Goal: Task Accomplishment & Management: Manage account settings

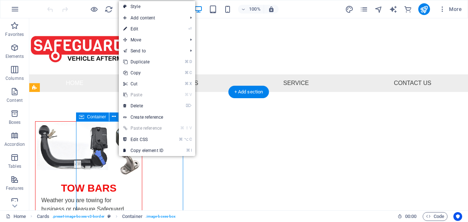
click at [103, 113] on div "Container" at bounding box center [92, 116] width 33 height 9
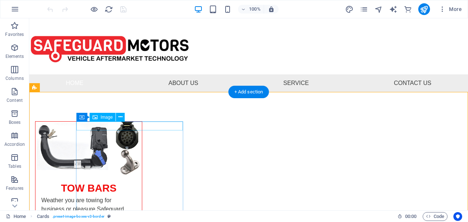
click at [110, 117] on span "Image" at bounding box center [107, 117] width 12 height 4
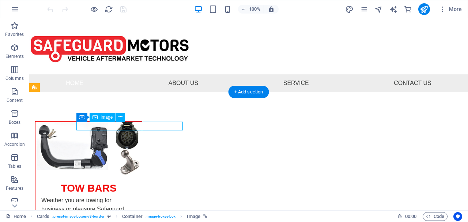
click at [110, 117] on span "Image" at bounding box center [107, 117] width 12 height 4
select select "%"
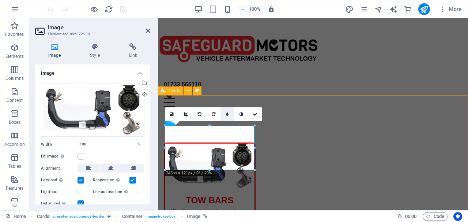
click at [231, 114] on link at bounding box center [227, 114] width 14 height 14
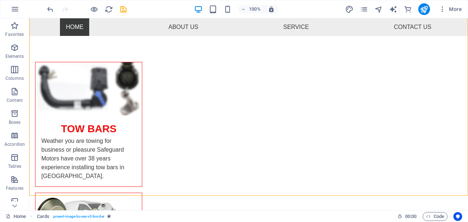
scroll to position [82, 0]
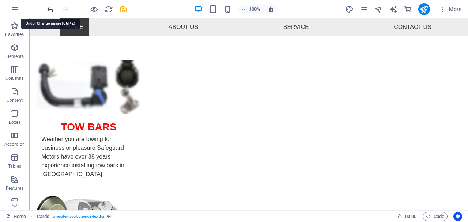
click at [52, 7] on icon "undo" at bounding box center [50, 9] width 8 height 8
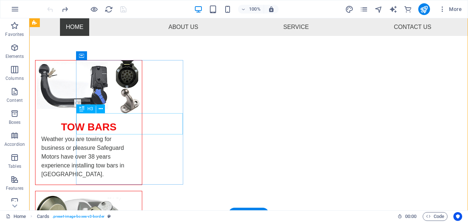
click at [128, 129] on div "TOW BARS" at bounding box center [88, 123] width 106 height 21
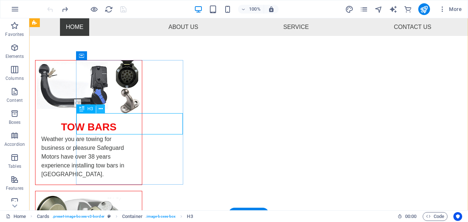
click at [102, 108] on icon at bounding box center [101, 109] width 4 height 8
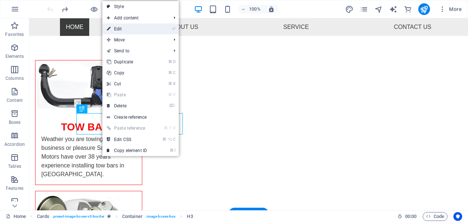
click at [122, 29] on link "⏎ Edit" at bounding box center [126, 28] width 49 height 11
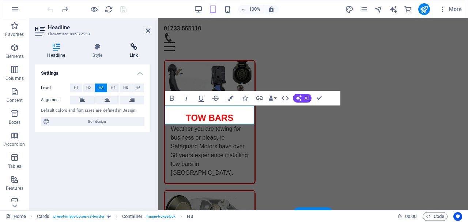
click at [134, 49] on icon at bounding box center [134, 46] width 33 height 7
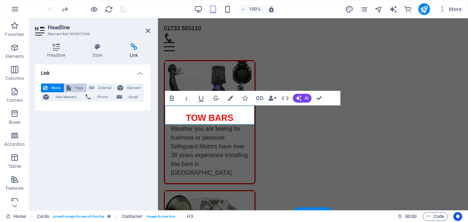
click at [79, 86] on span "Page" at bounding box center [78, 87] width 11 height 9
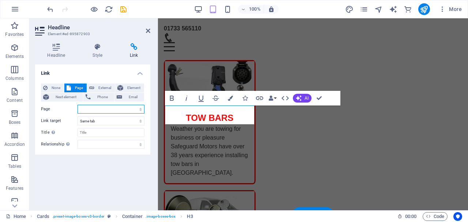
select select "1"
click at [109, 178] on div "Link None Page External Element Next element Phone Email Page Home Tow Bars War…" at bounding box center [92, 134] width 115 height 140
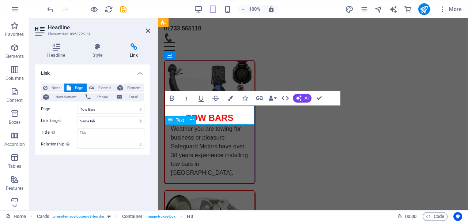
click at [184, 170] on div "Weather you are towing for business or pleasure Safeguard Motors have over 38 y…" at bounding box center [210, 153] width 90 height 59
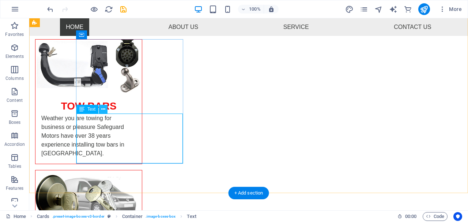
click at [103, 111] on icon at bounding box center [103, 109] width 4 height 8
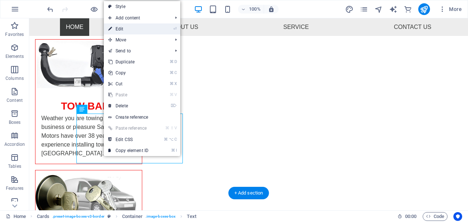
click at [123, 29] on link "⏎ Edit" at bounding box center [128, 28] width 49 height 11
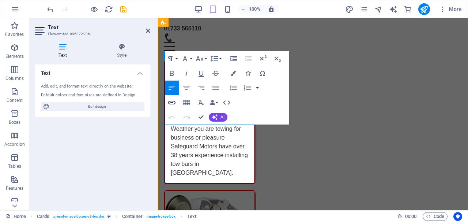
click at [172, 105] on icon "button" at bounding box center [171, 102] width 9 height 9
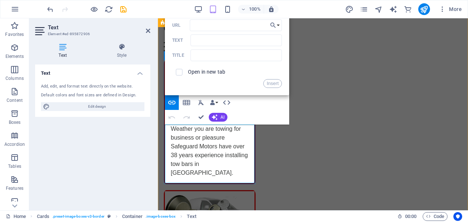
click at [207, 150] on p "​ ​ Weather you are towing for business or pleasure Safeguard Motors have over …" at bounding box center [210, 150] width 78 height 53
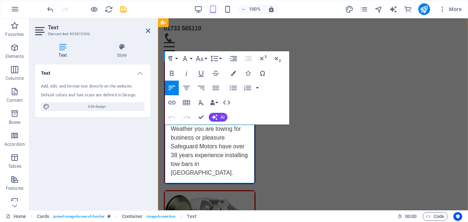
click at [220, 146] on p "Weather you are towing for business or pleasure Safeguard Motors have over 38 y…" at bounding box center [210, 150] width 78 height 53
click at [147, 143] on div "Text Add, edit, and format text directly on the website. Default colors and fon…" at bounding box center [92, 134] width 115 height 140
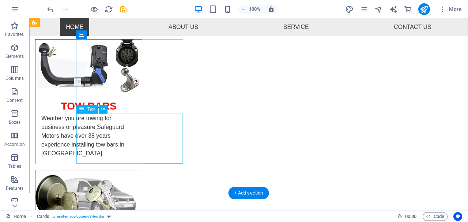
click at [98, 110] on div "Text" at bounding box center [87, 109] width 22 height 9
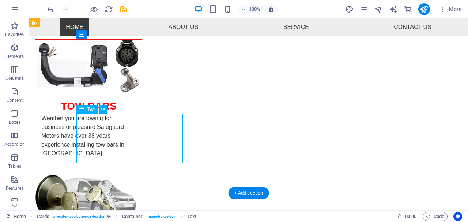
click at [98, 110] on div "Text" at bounding box center [87, 109] width 22 height 9
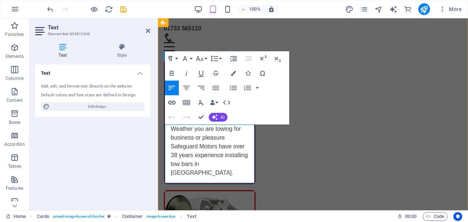
click at [171, 105] on icon "button" at bounding box center [171, 102] width 9 height 9
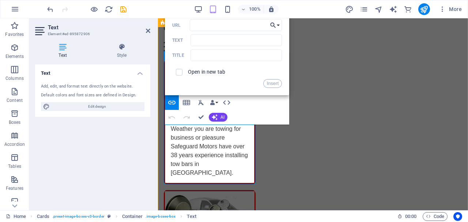
click at [278, 26] on button "Choose Link" at bounding box center [275, 25] width 14 height 12
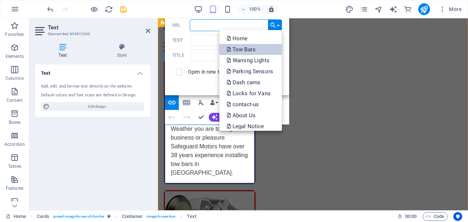
click at [250, 48] on p "Tow Bars" at bounding box center [242, 49] width 30 height 11
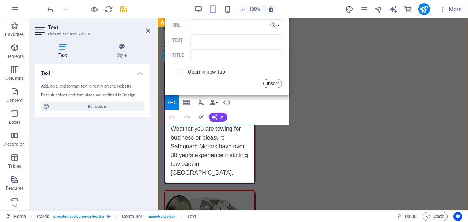
click at [268, 82] on button "Insert" at bounding box center [272, 83] width 19 height 9
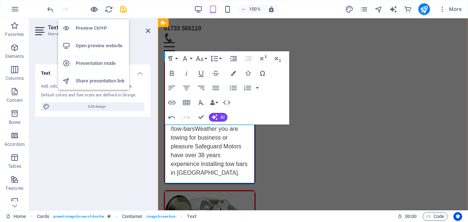
click at [94, 9] on icon "button" at bounding box center [94, 9] width 8 height 8
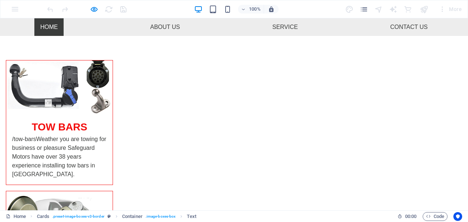
click at [107, 161] on p "/tow-bars Weather you are towing for business or pleasure Safeguard Motors have…" at bounding box center [59, 157] width 95 height 44
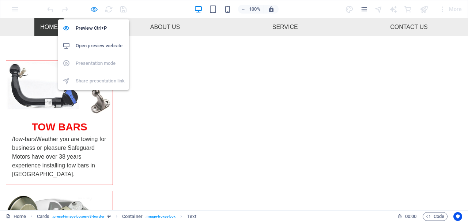
click at [93, 13] on icon "button" at bounding box center [94, 9] width 8 height 8
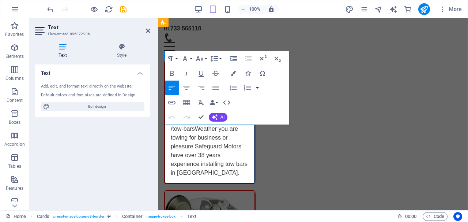
click at [184, 154] on p "/tow-bars Weather you are towing for business or pleasure Safeguard Motors have…" at bounding box center [210, 150] width 78 height 53
click at [146, 177] on div "Text Add, edit, and format text directly on the website. Default colors and fon…" at bounding box center [92, 134] width 115 height 140
click at [146, 176] on div "Text Add, edit, and format text directly on the website. Default colors and fon…" at bounding box center [92, 134] width 115 height 140
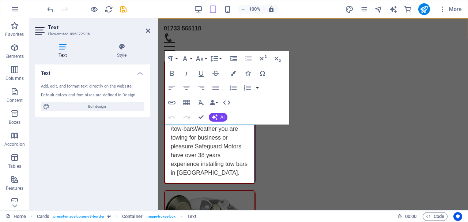
click at [213, 38] on div "01733 565110 Menu Home About Us Service Contact Us" at bounding box center [313, 37] width 310 height 39
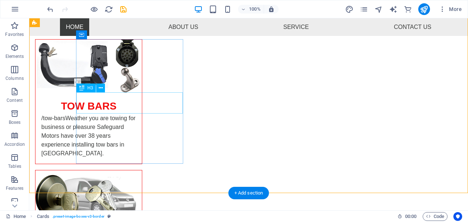
click at [139, 108] on div "TOW BARS" at bounding box center [88, 103] width 106 height 21
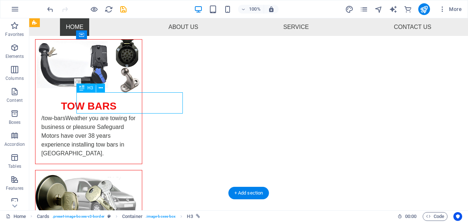
click at [139, 108] on div "TOW BARS" at bounding box center [88, 103] width 106 height 21
select select "1"
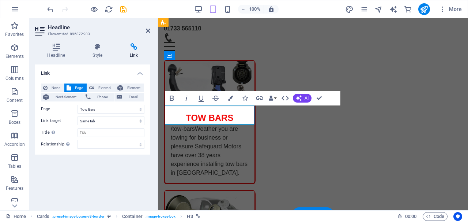
click at [135, 203] on div "Link None Page External Element Next element Phone Email Page Home Tow Bars War…" at bounding box center [92, 134] width 115 height 140
click at [137, 50] on icon at bounding box center [134, 46] width 33 height 7
click at [53, 86] on span "None" at bounding box center [56, 87] width 12 height 9
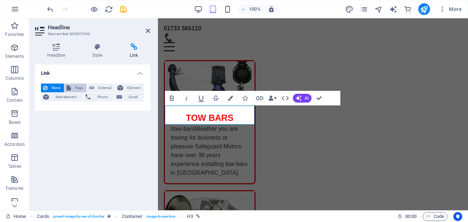
click at [72, 87] on button "Page" at bounding box center [75, 87] width 22 height 9
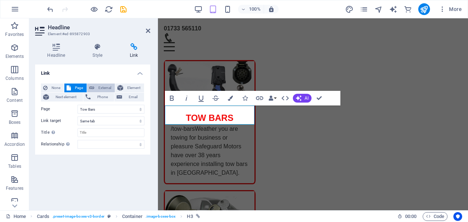
click at [102, 84] on span "External" at bounding box center [105, 87] width 16 height 9
select select "blank"
click at [82, 86] on span "Page" at bounding box center [78, 87] width 11 height 9
select select
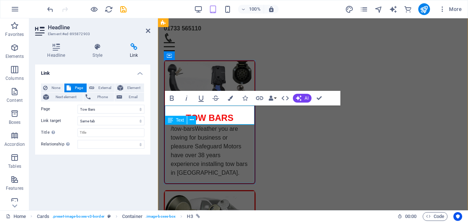
click at [190, 162] on div "/tow-bars Weather you are towing for business or pleasure Safeguard Motors have…" at bounding box center [210, 153] width 90 height 59
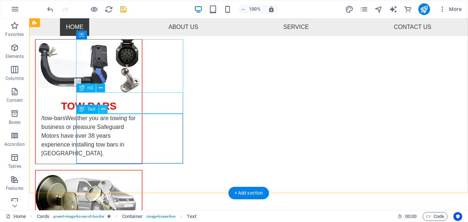
click at [105, 108] on icon at bounding box center [103, 109] width 4 height 8
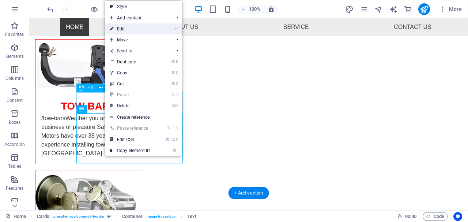
click at [120, 31] on link "⏎ Edit" at bounding box center [129, 28] width 49 height 11
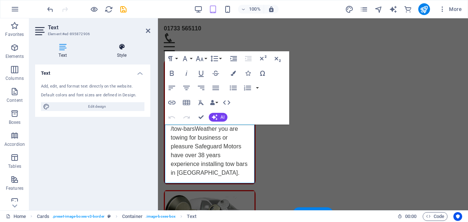
click at [121, 54] on h4 "Style" at bounding box center [121, 50] width 57 height 15
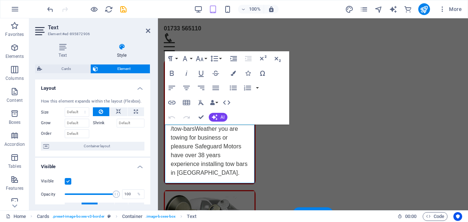
click at [117, 161] on h4 "Visible" at bounding box center [92, 164] width 115 height 13
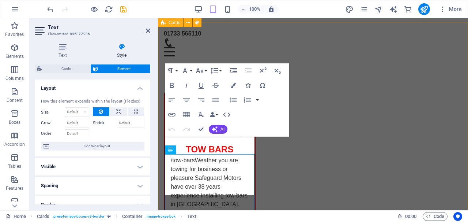
scroll to position [50, 0]
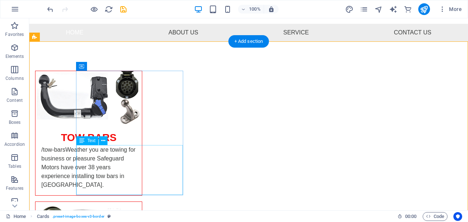
click at [97, 153] on div "/tow-bars Weather you are towing for business or pleasure Safeguard Motors have…" at bounding box center [88, 170] width 106 height 50
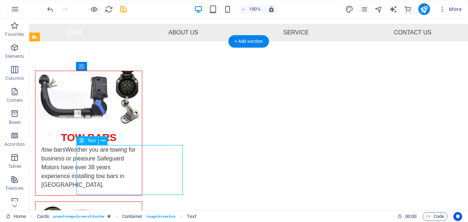
click at [97, 153] on div "/tow-bars Weather you are towing for business or pleasure Safeguard Motors have…" at bounding box center [88, 170] width 106 height 50
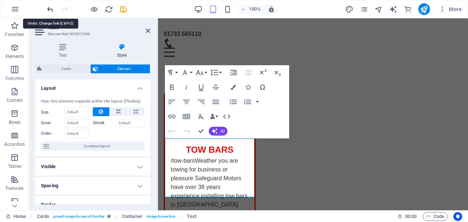
click at [48, 8] on icon "undo" at bounding box center [50, 9] width 8 height 8
click at [51, 10] on icon "undo" at bounding box center [50, 9] width 8 height 8
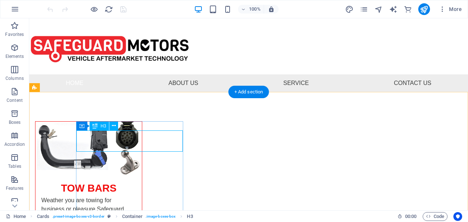
click at [93, 128] on icon at bounding box center [95, 125] width 5 height 9
click at [84, 128] on div "Container H3" at bounding box center [99, 125] width 46 height 9
click at [83, 126] on div "Container H3" at bounding box center [99, 125] width 46 height 9
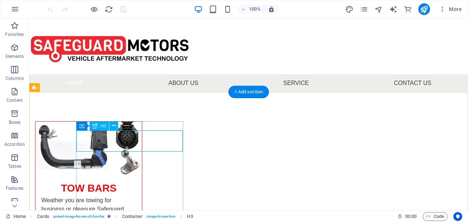
click at [83, 126] on div "Container H3" at bounding box center [99, 125] width 46 height 9
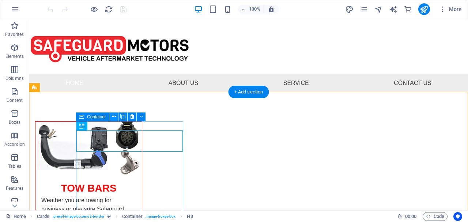
click at [115, 117] on icon at bounding box center [114, 117] width 4 height 8
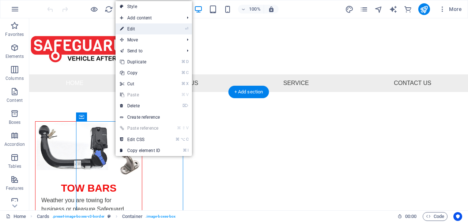
click at [132, 30] on link "⏎ Edit" at bounding box center [140, 28] width 49 height 11
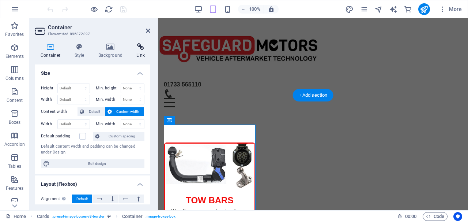
click at [140, 49] on icon at bounding box center [140, 46] width 19 height 7
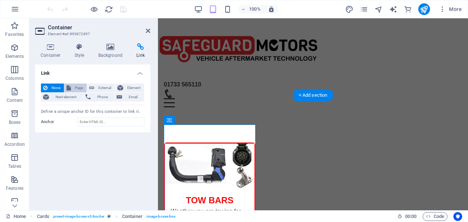
click at [82, 86] on span "Page" at bounding box center [78, 87] width 11 height 9
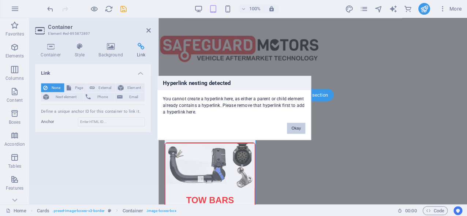
click at [295, 131] on button "Okay" at bounding box center [295, 128] width 18 height 11
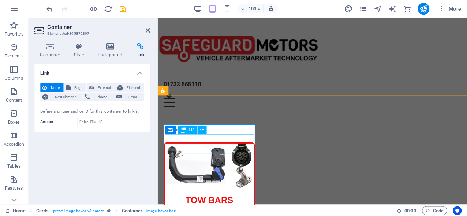
click at [213, 187] on div "TOW BARS" at bounding box center [209, 196] width 89 height 19
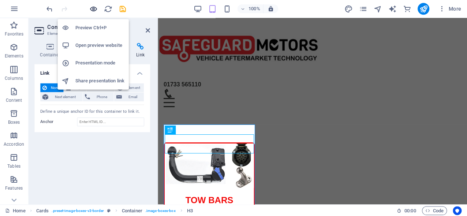
click at [91, 9] on icon "button" at bounding box center [94, 9] width 8 height 8
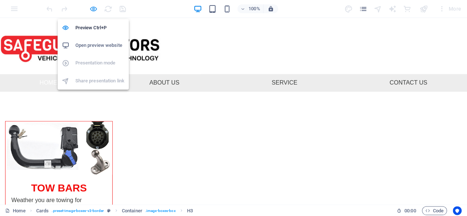
click at [95, 5] on icon "button" at bounding box center [94, 9] width 8 height 8
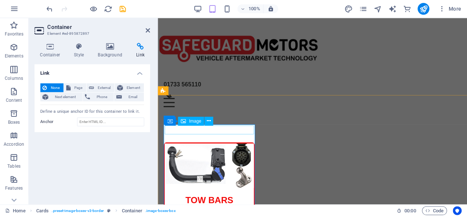
click at [193, 122] on span "Image" at bounding box center [195, 121] width 12 height 4
select select "%"
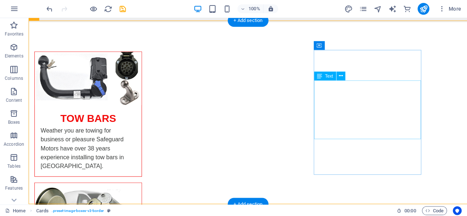
scroll to position [73, 0]
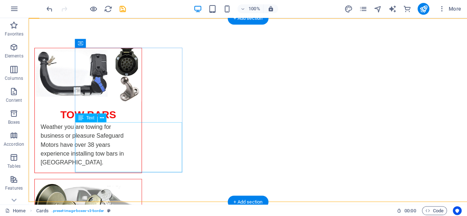
click at [87, 121] on div "Text" at bounding box center [87, 117] width 22 height 9
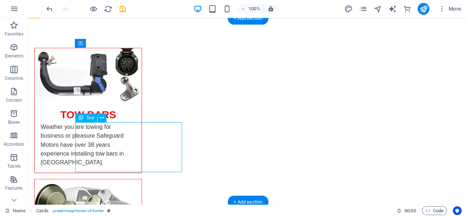
click at [87, 121] on div "Text" at bounding box center [87, 117] width 22 height 9
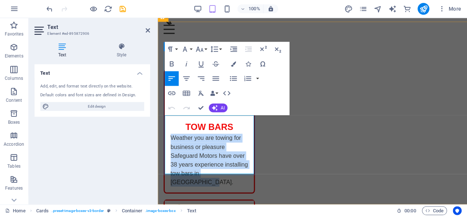
drag, startPoint x: 209, startPoint y: 162, endPoint x: 167, endPoint y: 112, distance: 65.6
click at [167, 112] on div "TOW BARS Weather you are towing for business or pleasure Safeguard Motors have …" at bounding box center [209, 131] width 89 height 122
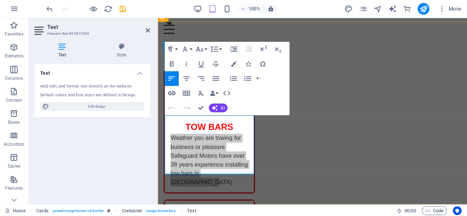
click at [173, 95] on icon "button" at bounding box center [171, 93] width 9 height 9
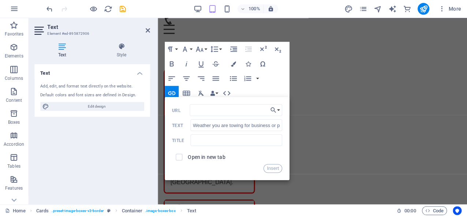
click at [104, 180] on div "Text Add, edit, and format text directly on the website. Default colors and fon…" at bounding box center [92, 131] width 115 height 134
click at [120, 143] on div "Text Add, edit, and format text directly on the website. Default colors and fon…" at bounding box center [92, 131] width 115 height 134
click at [103, 137] on div "Text Add, edit, and format text directly on the website. Default colors and fon…" at bounding box center [92, 131] width 115 height 134
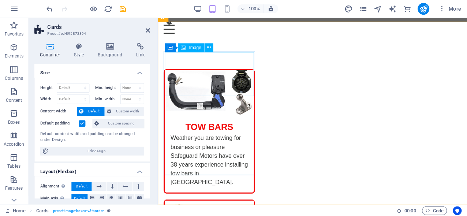
click at [171, 70] on figure at bounding box center [209, 92] width 89 height 44
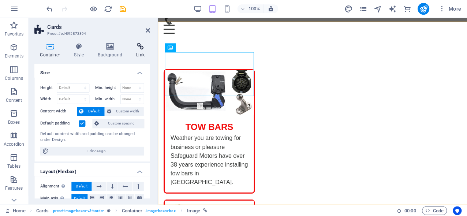
click at [140, 52] on h4 "Link" at bounding box center [140, 50] width 19 height 15
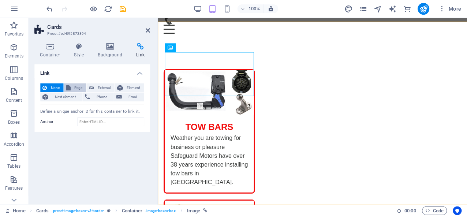
click at [75, 88] on span "Page" at bounding box center [78, 87] width 11 height 9
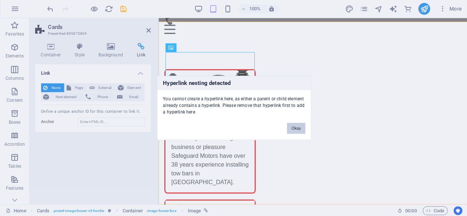
click at [291, 130] on button "Okay" at bounding box center [295, 128] width 18 height 11
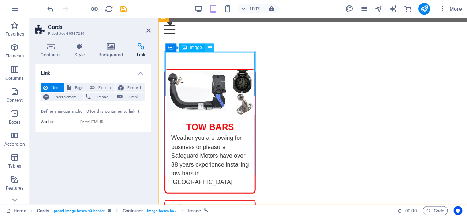
click at [207, 48] on icon at bounding box center [209, 48] width 4 height 8
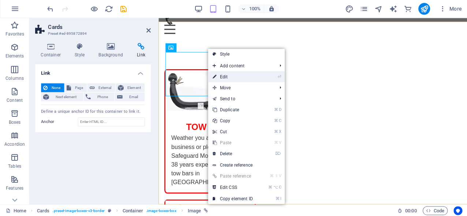
click at [227, 79] on link "⏎ Edit" at bounding box center [231, 76] width 49 height 11
select select "%"
select select "1"
select select
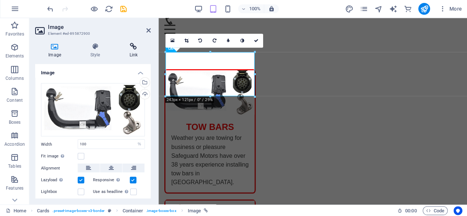
click at [132, 48] on icon at bounding box center [133, 46] width 34 height 7
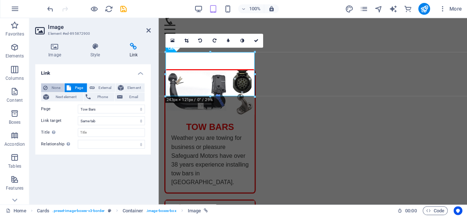
click at [45, 86] on icon at bounding box center [45, 87] width 4 height 9
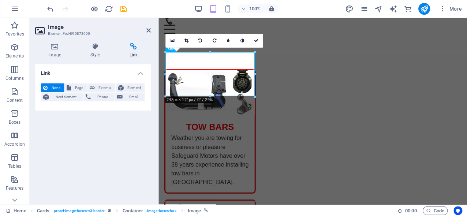
click at [134, 142] on div "Link None Page External Element Next element Phone Email Page Home Tow Bars War…" at bounding box center [92, 131] width 115 height 134
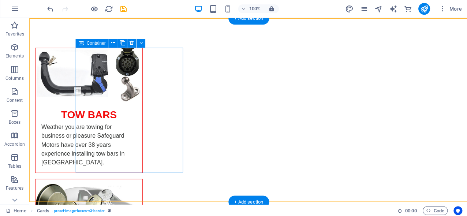
click at [82, 45] on icon at bounding box center [80, 43] width 5 height 9
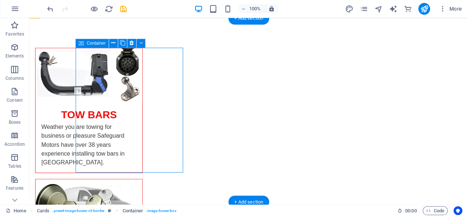
click at [82, 44] on icon at bounding box center [80, 43] width 5 height 9
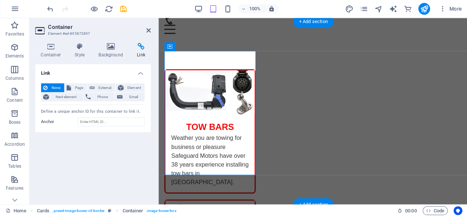
click at [142, 48] on icon at bounding box center [140, 46] width 19 height 7
click at [142, 49] on icon at bounding box center [140, 46] width 19 height 7
click at [79, 88] on span "Page" at bounding box center [78, 87] width 11 height 9
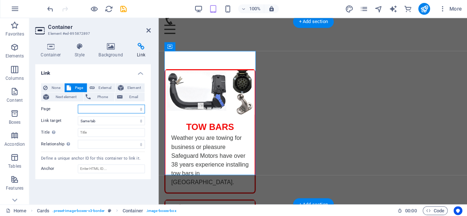
select select "1"
click at [125, 201] on div "Container Style Background Link Size Height Default px rem % vh vw Min. height …" at bounding box center [92, 120] width 127 height 167
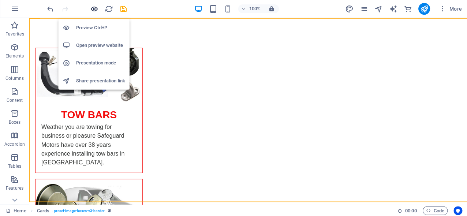
click at [93, 9] on icon "button" at bounding box center [94, 9] width 8 height 8
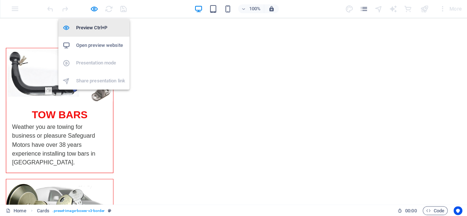
click at [87, 29] on h6 "Preview Ctrl+P" at bounding box center [100, 28] width 49 height 9
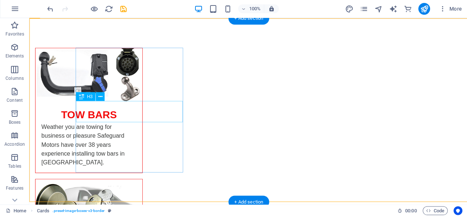
click at [142, 121] on div "TOW BARS" at bounding box center [88, 111] width 106 height 21
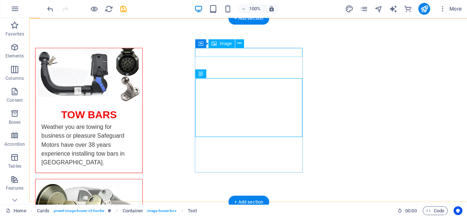
click at [226, 44] on span "Image" at bounding box center [225, 44] width 12 height 4
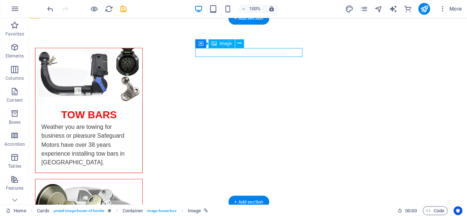
click at [226, 44] on span "Image" at bounding box center [225, 44] width 12 height 4
select select "%"
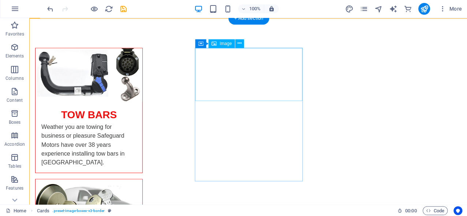
click at [142, 178] on figure at bounding box center [88, 204] width 106 height 53
click at [221, 44] on span "Image" at bounding box center [225, 44] width 12 height 4
select select "%"
select select "5"
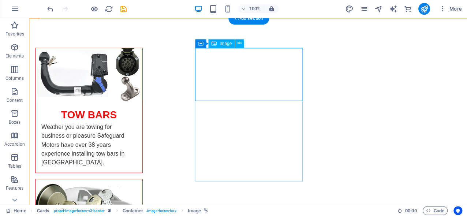
select select
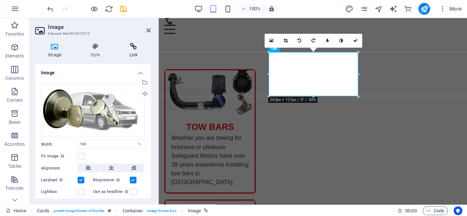
click at [132, 47] on icon at bounding box center [133, 46] width 34 height 7
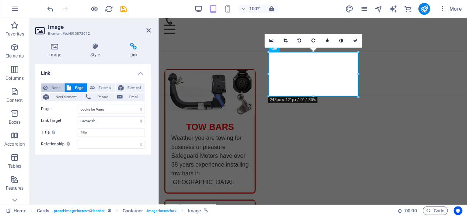
click at [52, 87] on span "None" at bounding box center [56, 87] width 12 height 9
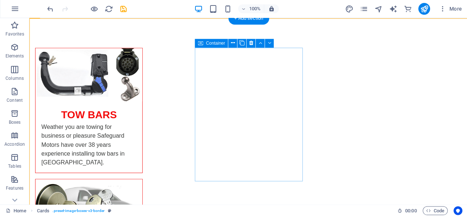
click at [200, 46] on icon at bounding box center [199, 43] width 5 height 9
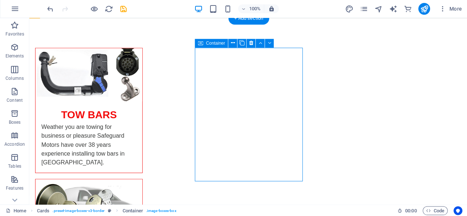
click at [200, 46] on icon at bounding box center [199, 43] width 5 height 9
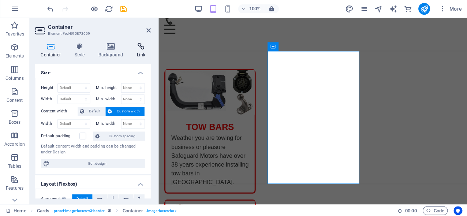
click at [139, 49] on icon at bounding box center [140, 46] width 19 height 7
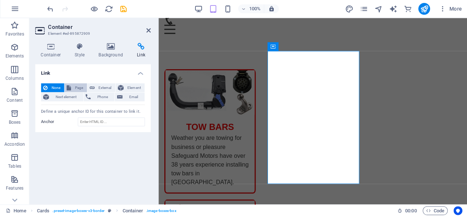
click at [80, 86] on span "Page" at bounding box center [78, 87] width 11 height 9
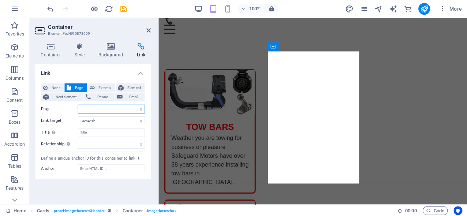
select select "5"
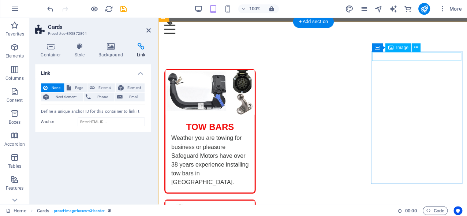
click at [397, 49] on span "Image" at bounding box center [401, 48] width 12 height 4
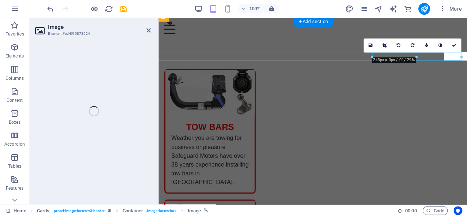
select select "%"
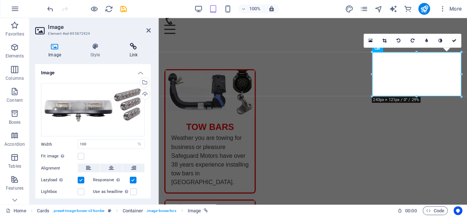
click at [133, 48] on icon at bounding box center [133, 46] width 34 height 7
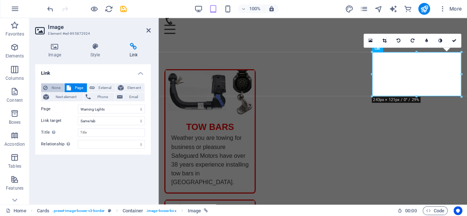
click at [56, 86] on span "None" at bounding box center [56, 87] width 12 height 9
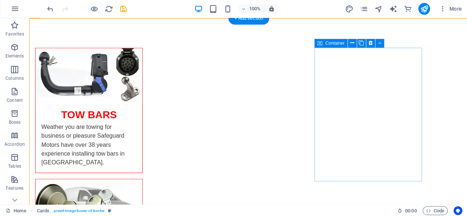
click at [317, 45] on icon at bounding box center [318, 43] width 5 height 9
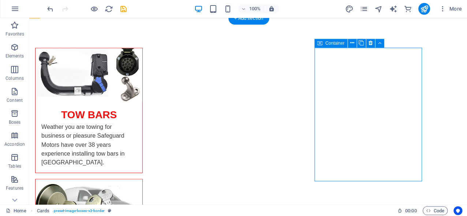
click at [317, 45] on icon at bounding box center [318, 43] width 5 height 9
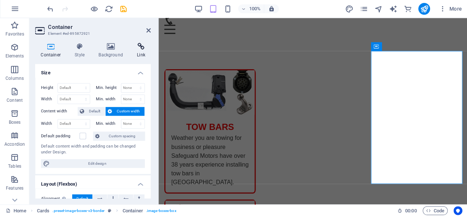
click at [140, 49] on icon at bounding box center [140, 46] width 19 height 7
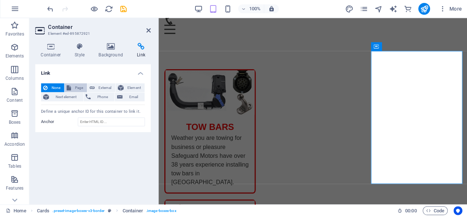
click at [75, 90] on span "Page" at bounding box center [78, 87] width 11 height 9
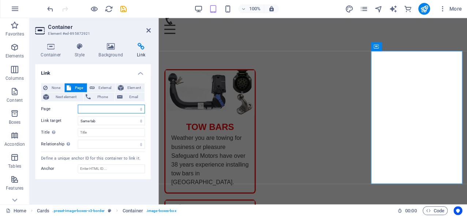
select select "2"
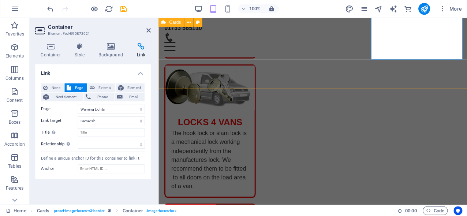
scroll to position [227, 0]
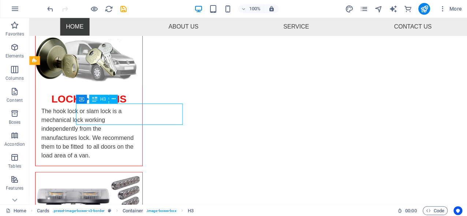
scroll to position [218, 0]
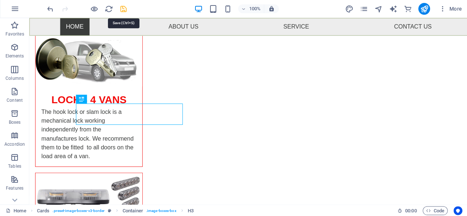
click at [125, 8] on icon "save" at bounding box center [123, 9] width 8 height 8
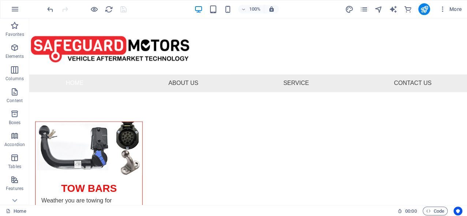
scroll to position [0, 0]
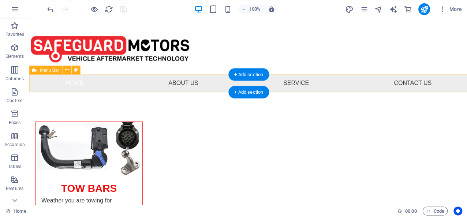
click at [37, 71] on div "Menu Bar" at bounding box center [45, 69] width 33 height 9
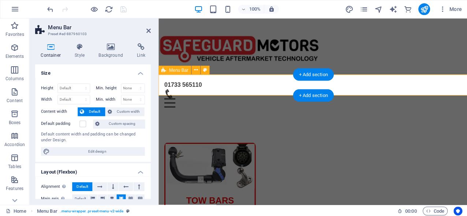
click at [37, 71] on h4 "Size" at bounding box center [92, 70] width 115 height 13
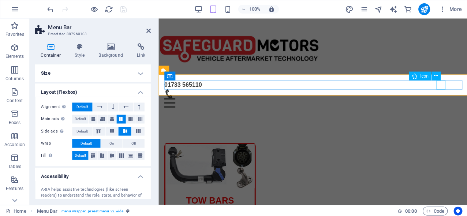
click at [436, 89] on figure at bounding box center [309, 93] width 291 height 9
click at [419, 76] on icon at bounding box center [421, 76] width 4 height 8
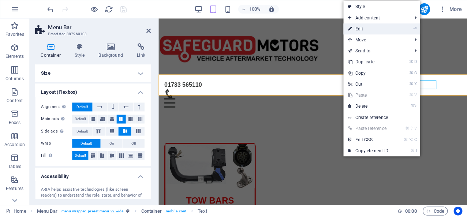
click at [362, 31] on link "⏎ Edit" at bounding box center [366, 28] width 49 height 11
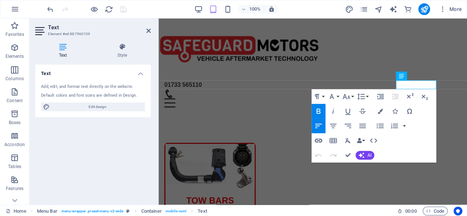
click at [315, 141] on icon "button" at bounding box center [317, 140] width 7 height 4
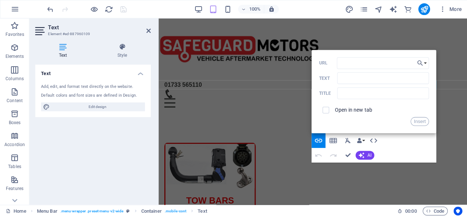
click at [120, 149] on div "Text Add, edit, and format text directly on the website. Default colors and fon…" at bounding box center [92, 131] width 115 height 134
click at [117, 161] on div "Text Add, edit, and format text directly on the website. Default colors and fon…" at bounding box center [92, 131] width 115 height 134
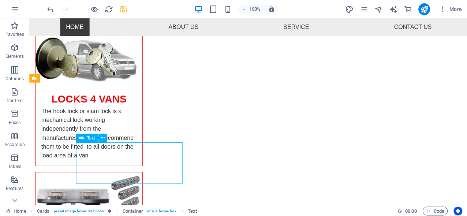
scroll to position [218, 0]
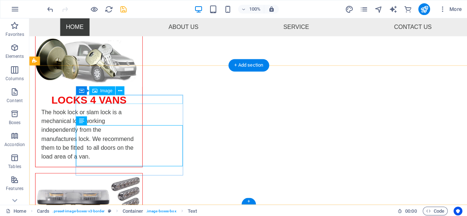
click at [110, 90] on span "Image" at bounding box center [106, 90] width 12 height 4
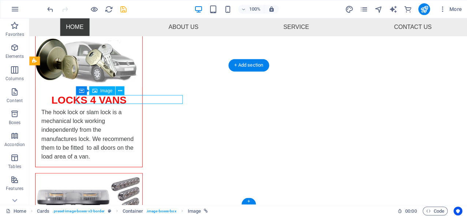
click at [110, 90] on span "Image" at bounding box center [106, 90] width 12 height 4
select select "%"
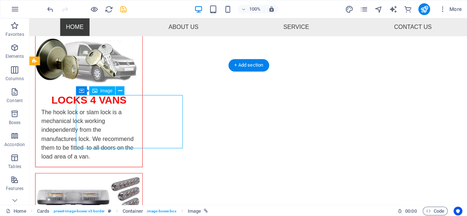
select select "%"
select select "4"
select select
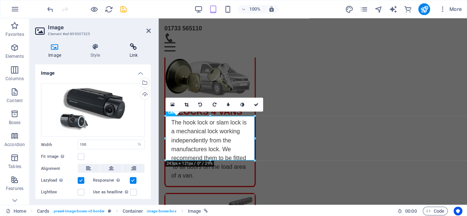
click at [133, 48] on icon at bounding box center [133, 46] width 34 height 7
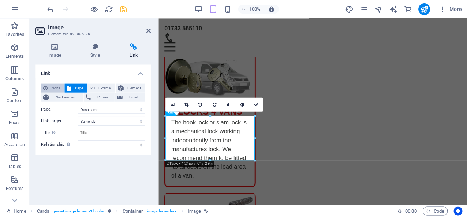
click at [54, 84] on span "None" at bounding box center [56, 87] width 12 height 9
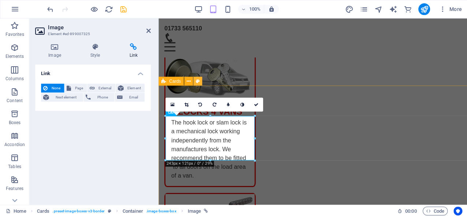
click at [195, 80] on button at bounding box center [197, 80] width 9 height 9
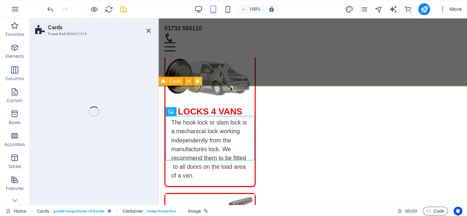
select select "rem"
select select "preset-image-boxes-v3-border"
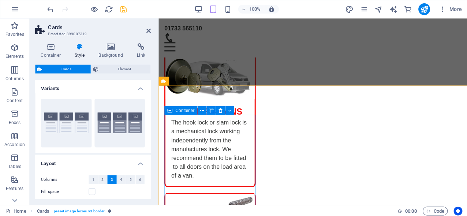
click at [170, 114] on icon at bounding box center [169, 110] width 5 height 9
click at [172, 111] on div "Container" at bounding box center [180, 110] width 33 height 9
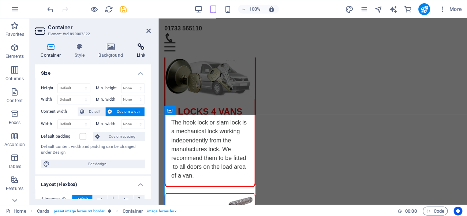
click at [138, 52] on h4 "Link" at bounding box center [140, 50] width 19 height 15
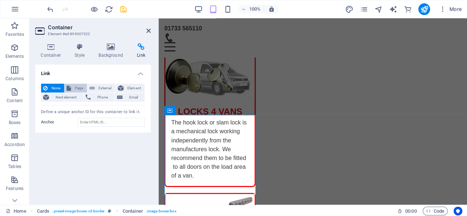
click at [75, 87] on span "Page" at bounding box center [78, 87] width 11 height 9
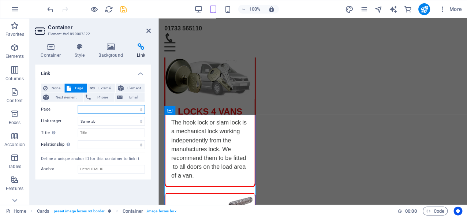
select select "4"
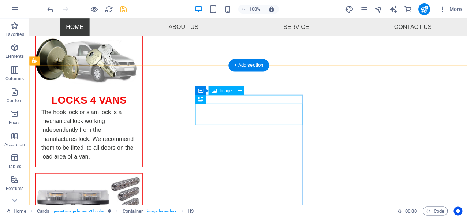
click at [224, 92] on span "Image" at bounding box center [225, 90] width 12 height 4
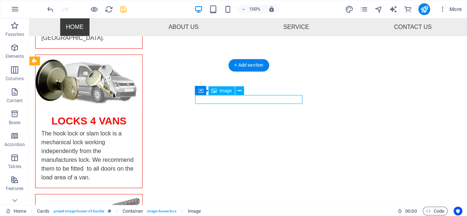
select select "%"
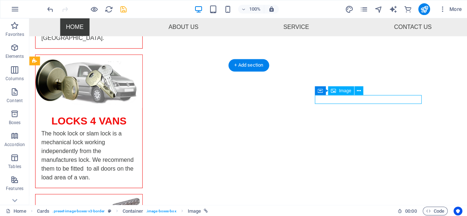
select select "%"
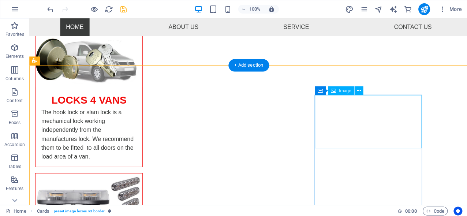
click at [344, 88] on span "Image" at bounding box center [344, 90] width 12 height 4
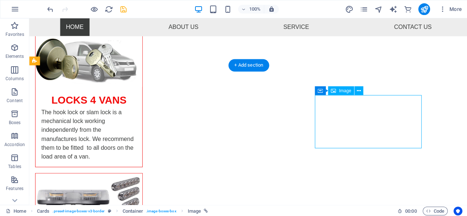
click at [344, 88] on span "Image" at bounding box center [344, 90] width 12 height 4
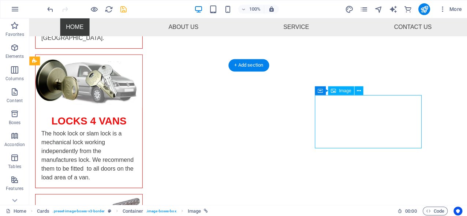
select select "%"
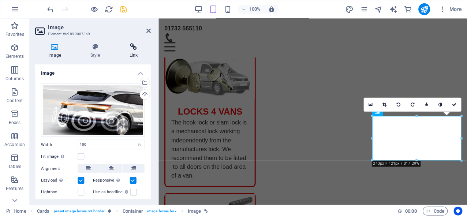
click at [135, 48] on icon at bounding box center [133, 46] width 34 height 7
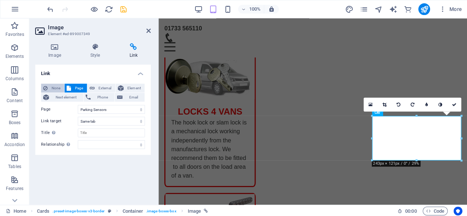
click at [53, 86] on span "None" at bounding box center [56, 87] width 12 height 9
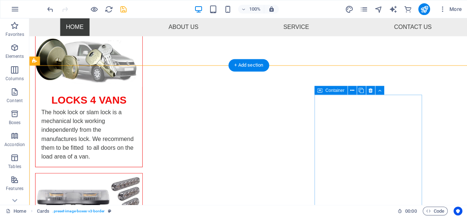
click at [320, 90] on icon at bounding box center [318, 90] width 5 height 9
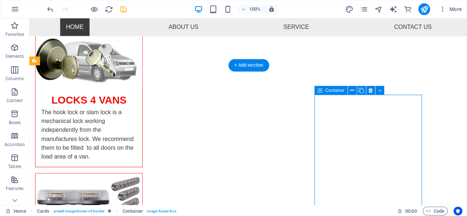
click at [320, 90] on icon at bounding box center [318, 90] width 5 height 9
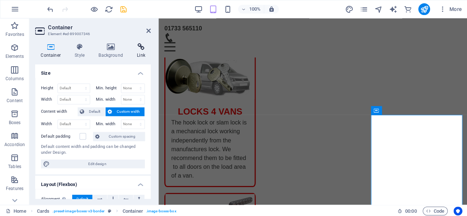
click at [143, 46] on icon at bounding box center [140, 46] width 19 height 7
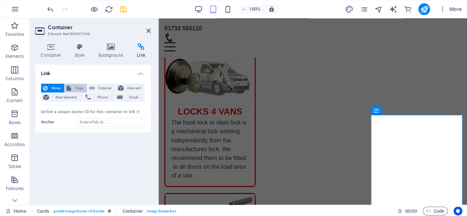
click at [81, 86] on span "Page" at bounding box center [78, 87] width 11 height 9
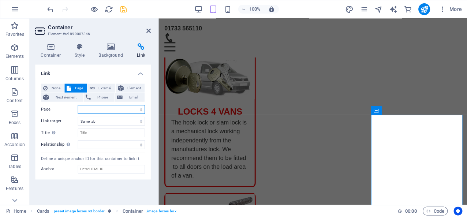
select select "3"
drag, startPoint x: 176, startPoint y: 64, endPoint x: 304, endPoint y: 65, distance: 128.7
click at [304, 65] on div "TOW BARS Weather you are towing for business or pleasure Safeguard Motors have …" at bounding box center [312, 105] width 309 height 498
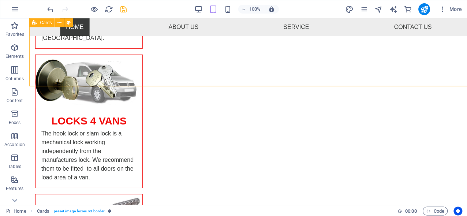
scroll to position [78, 0]
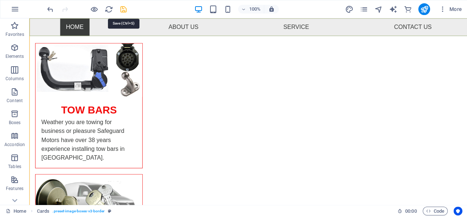
click at [124, 8] on icon "save" at bounding box center [123, 9] width 8 height 8
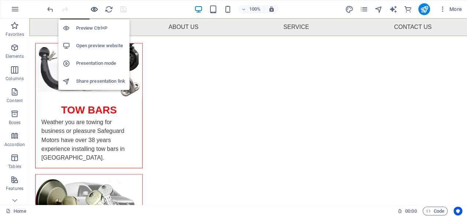
click at [96, 9] on icon "button" at bounding box center [94, 9] width 8 height 8
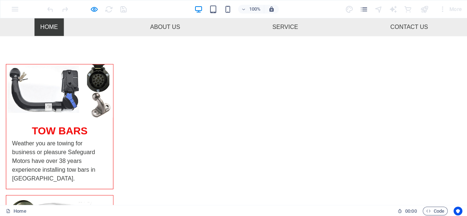
click at [113, 93] on img at bounding box center [59, 90] width 106 height 53
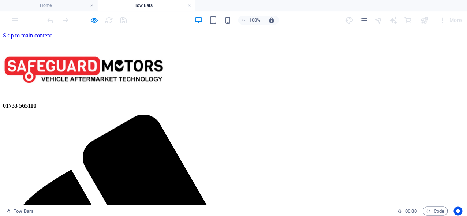
scroll to position [0, 0]
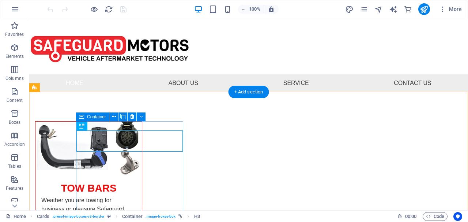
click at [102, 116] on span "Container" at bounding box center [96, 116] width 19 height 4
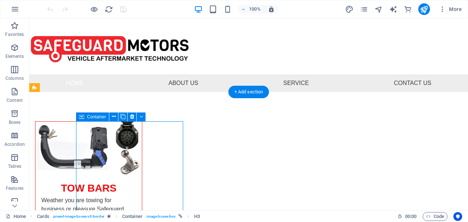
click at [102, 116] on span "Container" at bounding box center [96, 116] width 19 height 4
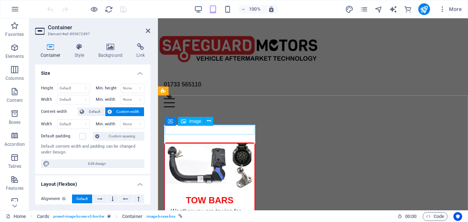
click at [188, 143] on figure at bounding box center [210, 165] width 90 height 44
click at [193, 122] on span "Image" at bounding box center [195, 121] width 12 height 4
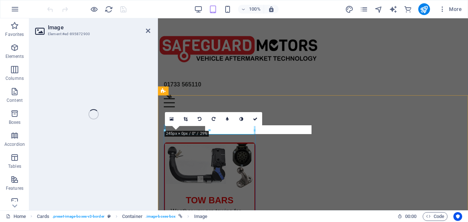
select select "%"
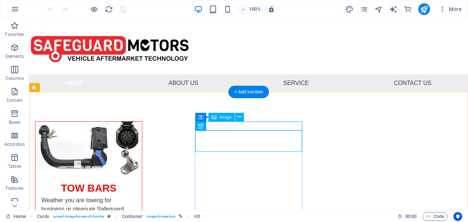
click at [230, 116] on span "Image" at bounding box center [225, 117] width 12 height 4
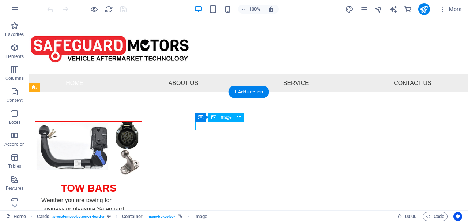
click at [230, 116] on span "Image" at bounding box center [225, 117] width 12 height 4
select select "%"
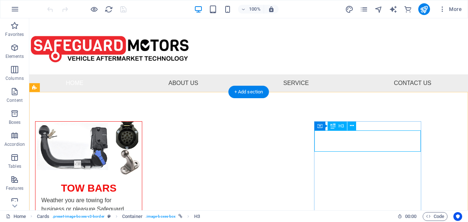
click at [343, 126] on span "H3" at bounding box center [341, 126] width 5 height 4
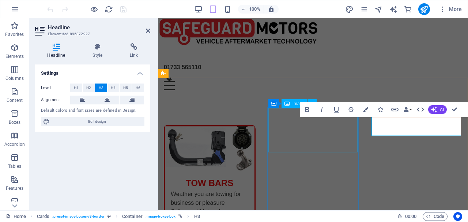
scroll to position [19, 0]
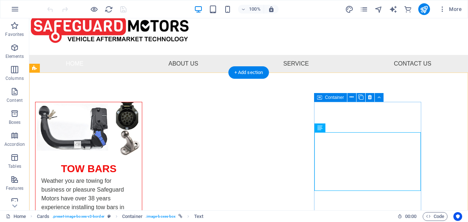
click at [341, 96] on span "Container" at bounding box center [334, 97] width 19 height 4
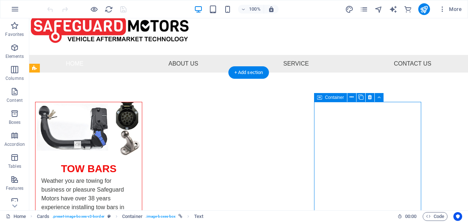
click at [341, 96] on span "Container" at bounding box center [334, 97] width 19 height 4
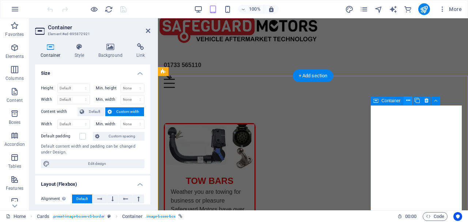
click at [408, 101] on icon at bounding box center [408, 101] width 4 height 8
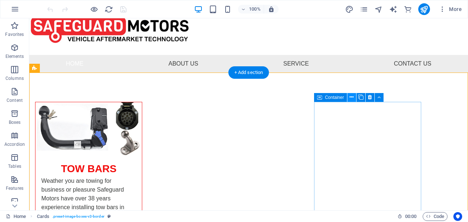
click at [348, 98] on button at bounding box center [351, 97] width 9 height 9
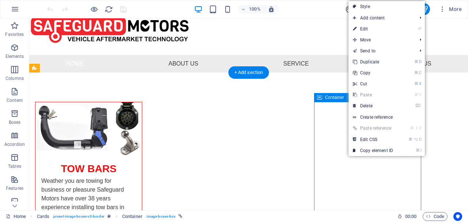
click at [333, 101] on div "Container" at bounding box center [330, 97] width 33 height 9
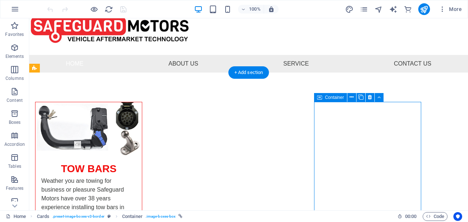
click at [333, 101] on div "Container" at bounding box center [330, 97] width 33 height 9
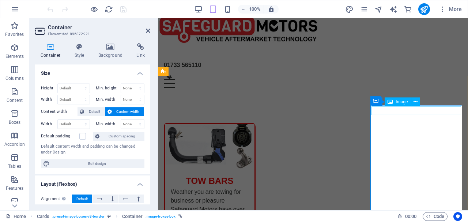
click at [392, 103] on icon at bounding box center [390, 101] width 5 height 9
select select "%"
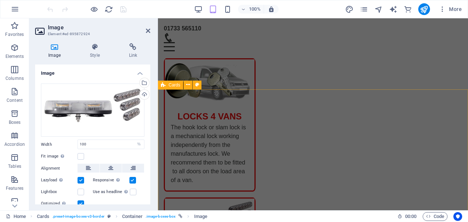
scroll to position [215, 0]
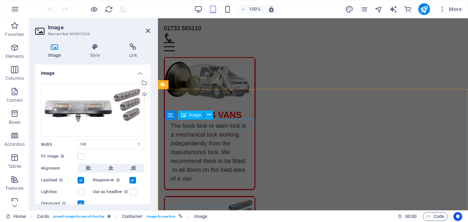
click at [204, 116] on div "Image" at bounding box center [191, 114] width 26 height 9
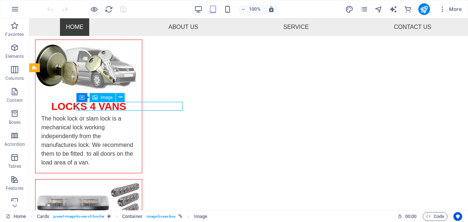
scroll to position [212, 0]
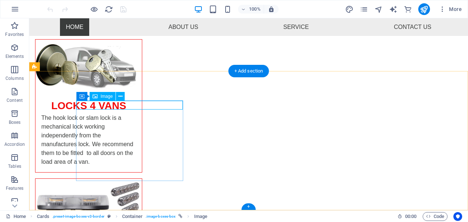
click at [112, 97] on span "Image" at bounding box center [107, 96] width 12 height 4
select select "%"
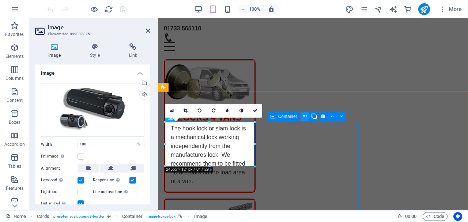
click at [305, 117] on icon at bounding box center [305, 116] width 4 height 8
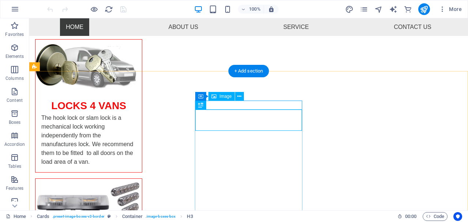
click at [226, 97] on span "Image" at bounding box center [225, 96] width 12 height 4
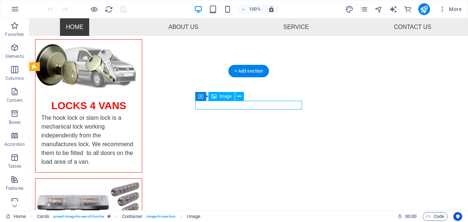
click at [226, 97] on span "Image" at bounding box center [225, 96] width 12 height 4
select select "%"
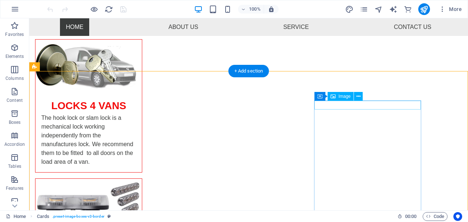
click at [346, 96] on span "Image" at bounding box center [345, 96] width 12 height 4
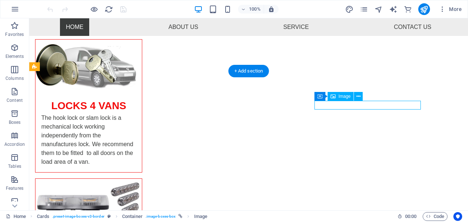
click at [346, 96] on span "Image" at bounding box center [345, 96] width 12 height 4
select select "%"
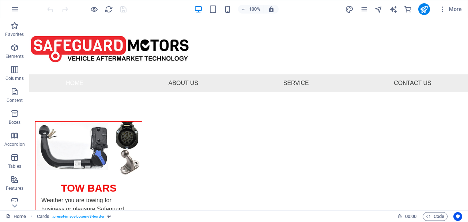
scroll to position [0, 0]
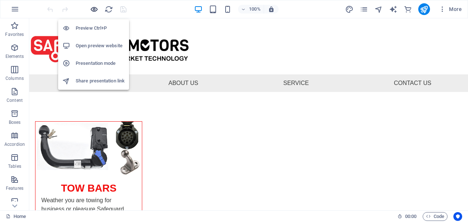
click at [95, 11] on icon "button" at bounding box center [94, 9] width 8 height 8
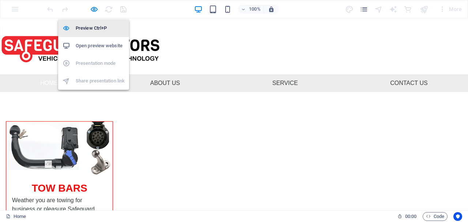
click at [90, 30] on h6 "Preview Ctrl+P" at bounding box center [100, 28] width 49 height 9
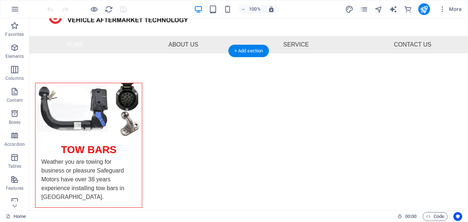
scroll to position [38, 0]
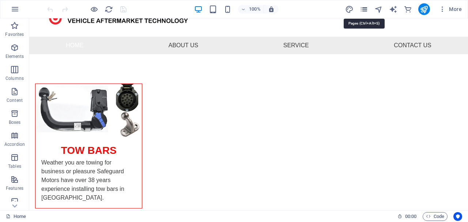
click at [364, 8] on icon "pages" at bounding box center [364, 9] width 8 height 8
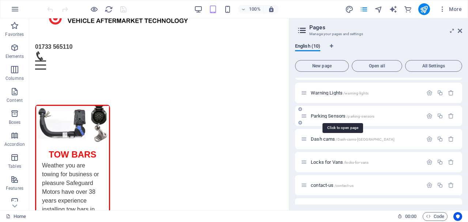
scroll to position [42, 0]
click at [427, 158] on icon "button" at bounding box center [429, 161] width 6 height 6
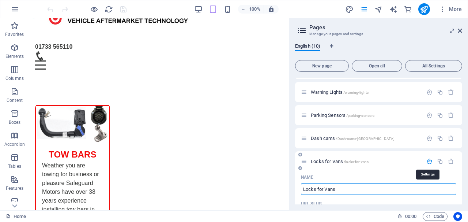
click at [427, 158] on icon "button" at bounding box center [429, 161] width 6 height 6
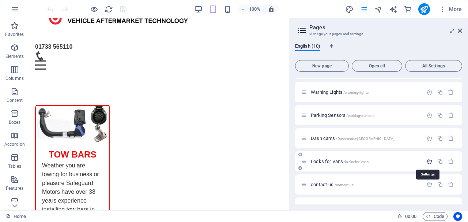
click at [427, 158] on icon "button" at bounding box center [429, 161] width 6 height 6
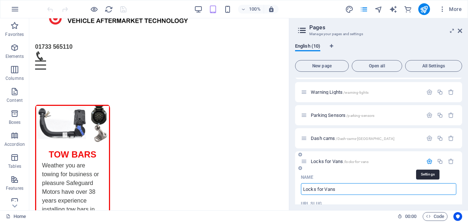
click at [427, 158] on icon "button" at bounding box center [429, 161] width 6 height 6
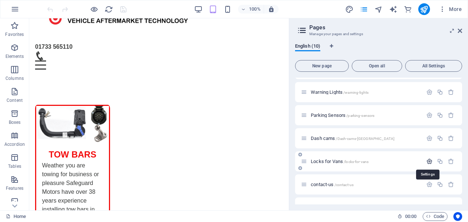
click at [427, 158] on icon "button" at bounding box center [429, 161] width 6 height 6
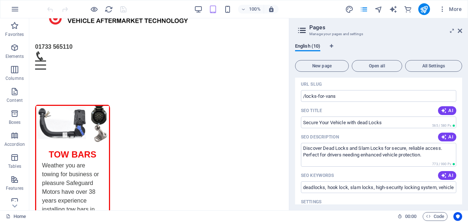
scroll to position [165, 0]
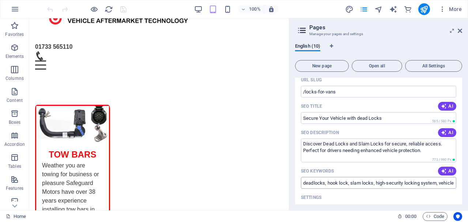
click at [324, 180] on input "deadlocks, hook lock, slam locks, high-security locking system, vehicle securit…" at bounding box center [378, 183] width 155 height 12
click at [378, 183] on input "deadlocks, hook lock, slam locks, high-security locking system, vehicle securit…" at bounding box center [378, 183] width 155 height 12
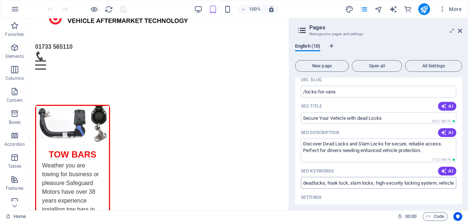
click at [378, 183] on input "deadlocks, hook lock, slam locks, high-security locking system, vehicle securit…" at bounding box center [378, 183] width 155 height 12
click at [374, 183] on input "deadlocks, hook lock, slam locks, high-security locking system, vehicle securit…" at bounding box center [378, 183] width 155 height 12
click at [374, 184] on input "deadlocks, hook lock, slam locks, high-security locking system, vehicle securit…" at bounding box center [378, 183] width 155 height 12
click at [375, 185] on input "deadlocks, hook lock, slam locks, high-security locking system, vehicle securit…" at bounding box center [378, 183] width 155 height 12
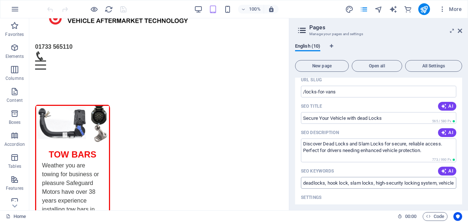
click at [375, 185] on input "deadlocks, hook lock, slam locks, high-security locking system, vehicle securit…" at bounding box center [378, 183] width 155 height 12
click at [401, 181] on input "deadlocks, hook lock, slam locks, high-security locking system, vehicle securit…" at bounding box center [378, 183] width 155 height 12
drag, startPoint x: 401, startPoint y: 181, endPoint x: 400, endPoint y: 175, distance: 6.1
click at [400, 175] on div "SEO Keywords AI deadlocks, hook lock, slam locks, high-security locking system,…" at bounding box center [378, 176] width 155 height 23
click at [400, 175] on div "SEO Keywords AI" at bounding box center [378, 171] width 155 height 12
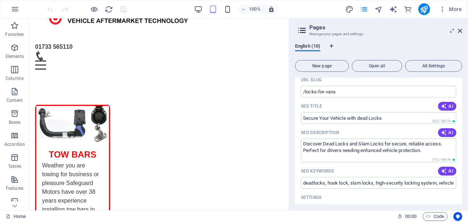
click at [400, 173] on div "SEO Keywords AI" at bounding box center [378, 171] width 155 height 12
click at [361, 186] on input "deadlocks, hook lock, slam locks, high-security locking system, vehicle securit…" at bounding box center [378, 183] width 155 height 12
click at [361, 181] on input "deadlocks, hook lock, slam locks, high-security locking system, vehicle securit…" at bounding box center [378, 183] width 155 height 12
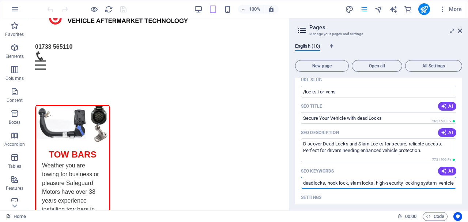
click at [320, 180] on input "deadlocks, hook lock, slam locks, high-security locking system, vehicle securit…" at bounding box center [378, 183] width 155 height 12
click at [314, 182] on input "deadlocks, hook lock, slam locks, high-security locking system, vehicle securit…" at bounding box center [378, 183] width 155 height 12
click at [307, 182] on input "dead locks, hook lock, slam locks, high-security locking system, vehicle securi…" at bounding box center [378, 183] width 155 height 12
click at [318, 182] on input "Dead locks, hook lock, slam locks, high-security locking system, vehicle securi…" at bounding box center [378, 183] width 155 height 12
click at [335, 183] on input "Dead Locks, hook lock, slam locks, high-security locking system, vehicle securi…" at bounding box center [378, 183] width 155 height 12
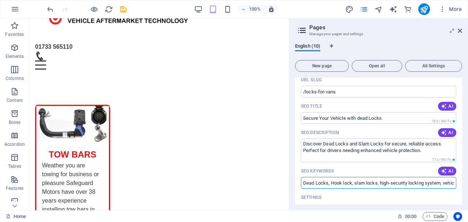
click at [353, 183] on input "Dead Locks, Hook lock, slam locks, high-security locking system, vehicle securi…" at bounding box center [378, 183] width 155 height 12
click at [352, 183] on input "Dead Locks, Hook lock, slam locks, high-security locking system, vehicle securi…" at bounding box center [378, 183] width 155 height 12
click at [360, 182] on input "Dead Locks, Hook locks, slam locks, high-security locking system, vehicle secur…" at bounding box center [378, 183] width 155 height 12
click at [372, 183] on input "Dead Locks, Hook locks, Slam locks, high-security locking system, vehicle secur…" at bounding box center [378, 183] width 155 height 12
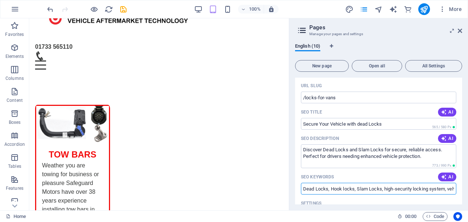
scroll to position [157, 0]
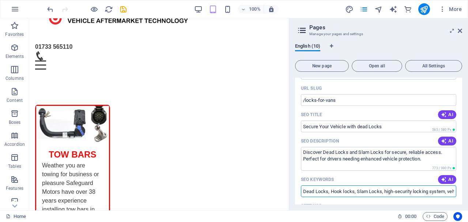
click at [412, 194] on input "Dead Locks, Hook locks, Slam Locks, high-security locking system, vehicle secur…" at bounding box center [378, 191] width 155 height 12
drag, startPoint x: 385, startPoint y: 191, endPoint x: 420, endPoint y: 192, distance: 35.5
click at [420, 192] on input "Dead Locks, Hook locks, Slam Locks, high-security locking system, vehicle secur…" at bounding box center [378, 191] width 155 height 12
type input "Dead Locks, Hook locks, Slam Locks, Locks for Vans, Peterborough"
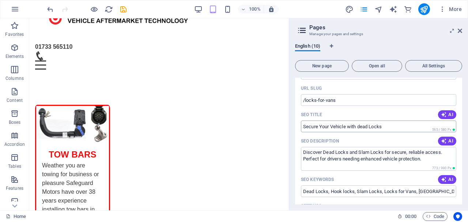
drag, startPoint x: 347, startPoint y: 124, endPoint x: 335, endPoint y: 124, distance: 12.1
click at [335, 124] on input "Secure Your Vehicle with dead Locks" at bounding box center [378, 126] width 155 height 12
click at [346, 124] on input "Secure Your Vehicle with dead Locks" at bounding box center [378, 126] width 155 height 12
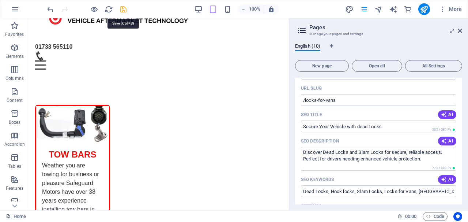
click at [123, 9] on icon "save" at bounding box center [123, 9] width 8 height 8
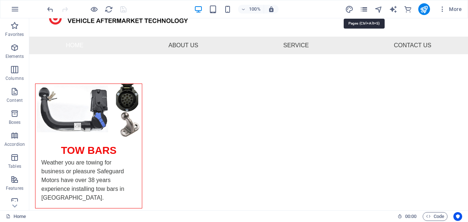
click at [365, 10] on icon "pages" at bounding box center [364, 9] width 8 height 8
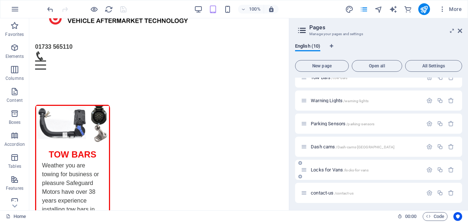
scroll to position [35, 0]
click at [427, 169] on icon "button" at bounding box center [429, 168] width 6 height 6
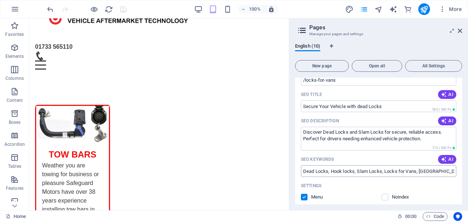
scroll to position [174, 0]
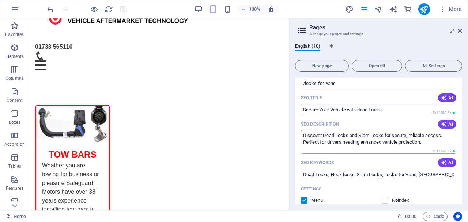
click at [377, 146] on textarea "Discover Dead Locks and Slam Locks for secure, reliable access. Perfect for dri…" at bounding box center [378, 142] width 155 height 24
click at [373, 139] on textarea "Discover Dead Locks and Slam Locks for secure, reliable access. Perfect for dri…" at bounding box center [378, 142] width 155 height 24
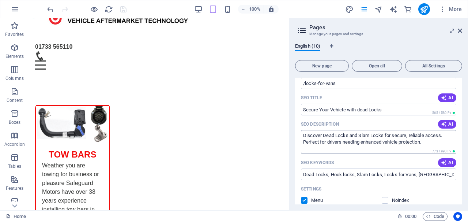
click at [332, 133] on textarea "Discover Dead Locks and Slam Locks for secure, reliable access. Perfect for dri…" at bounding box center [378, 142] width 155 height 24
drag, startPoint x: 422, startPoint y: 144, endPoint x: 293, endPoint y: 132, distance: 129.9
click at [293, 132] on div "English (10) New page Open all All Settings Home / Tow Bars /tow-bars Warning L…" at bounding box center [378, 123] width 179 height 173
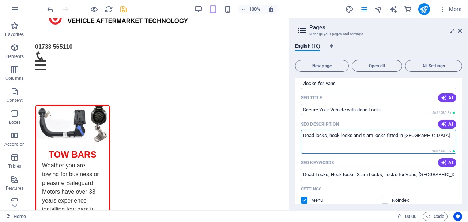
click at [405, 136] on textarea "Dead locks, hook locks and slam locks fitted in Peterborough." at bounding box center [378, 142] width 155 height 24
click at [400, 152] on textarea "Dead locks, hook locks and slam locks fitted in ourPeterborough." at bounding box center [378, 142] width 155 height 24
click at [445, 138] on textarea "Dead locks, hook locks and slam locks fitted in our Peterborough." at bounding box center [378, 142] width 155 height 24
click at [387, 136] on textarea "Dead locks, hook locks and slam locks fitted in our Peterborough workshop" at bounding box center [378, 142] width 155 height 24
click at [357, 142] on textarea "Dead locks, hook locks and slam locks for vans fitted in our Peterborough works…" at bounding box center [378, 142] width 155 height 24
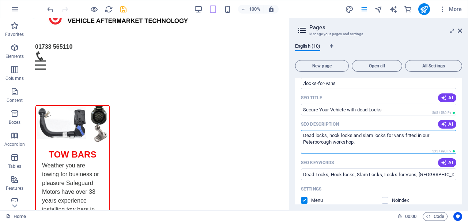
type textarea "Dead locks, hook locks and slam locks for vans fitted in our Peterborough works…"
click at [362, 109] on input "Secure Your Vehicle with dead Locks" at bounding box center [378, 109] width 155 height 12
click at [361, 110] on input "Secure Your Vehicle with dead Locks" at bounding box center [378, 109] width 155 height 12
click at [362, 109] on input "Secure Your Vehicle with dead Locks" at bounding box center [378, 109] width 155 height 12
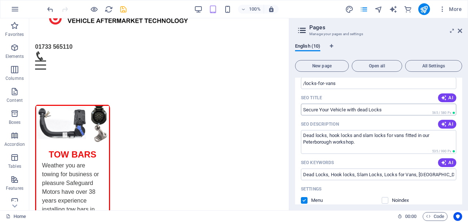
click at [369, 109] on input "Secure Your Vehicle with dead Locks" at bounding box center [378, 109] width 155 height 12
click at [367, 108] on input "Secure Your Vehicle with dead Locks" at bounding box center [378, 109] width 155 height 12
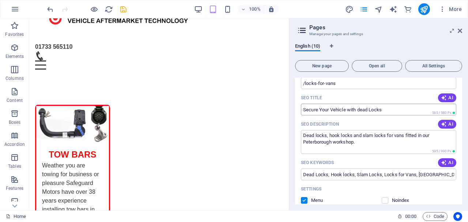
click at [367, 108] on input "Secure Your Vehicle with dead Locks" at bounding box center [378, 109] width 155 height 12
click at [123, 8] on icon "save" at bounding box center [123, 9] width 8 height 8
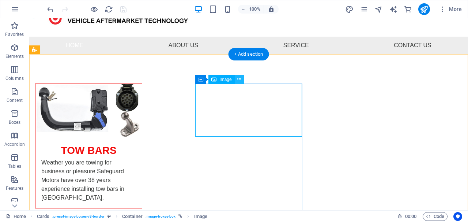
click at [241, 82] on icon at bounding box center [239, 79] width 4 height 8
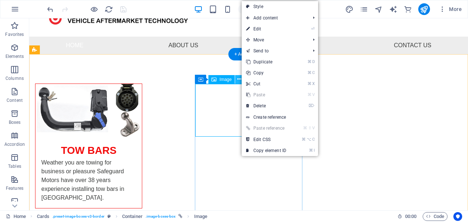
click at [241, 82] on icon at bounding box center [239, 79] width 4 height 8
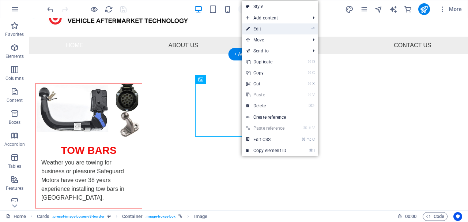
click at [263, 27] on link "⏎ Edit" at bounding box center [266, 28] width 49 height 11
select select "%"
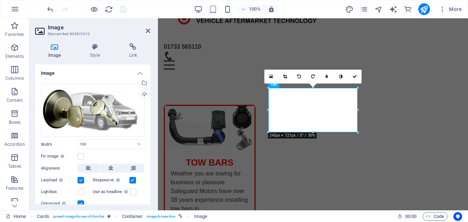
scroll to position [0, 0]
click at [150, 39] on div "Image Style Link Image Drag files here, click to choose files or select files f…" at bounding box center [92, 123] width 127 height 173
click at [147, 31] on icon at bounding box center [148, 31] width 4 height 6
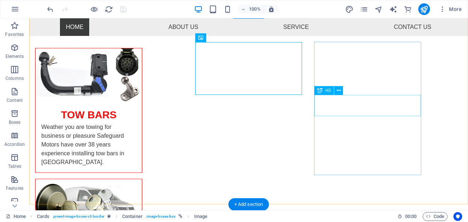
scroll to position [100, 0]
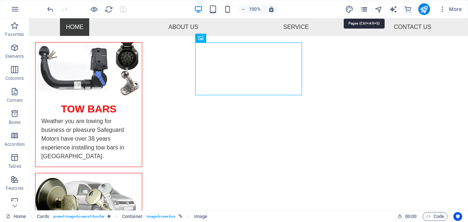
click at [362, 10] on icon "pages" at bounding box center [364, 9] width 8 height 8
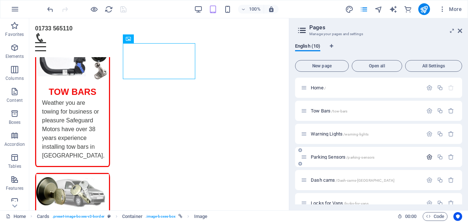
click at [426, 158] on icon "button" at bounding box center [429, 157] width 6 height 6
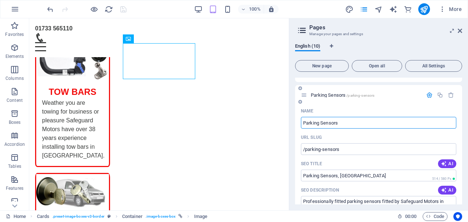
scroll to position [57, 0]
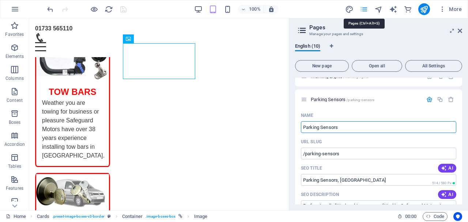
click at [364, 11] on icon "pages" at bounding box center [364, 9] width 8 height 8
click at [366, 6] on icon "pages" at bounding box center [364, 9] width 8 height 8
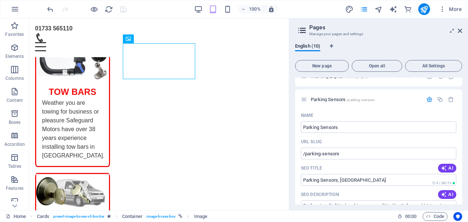
click at [366, 14] on div "More" at bounding box center [405, 9] width 120 height 12
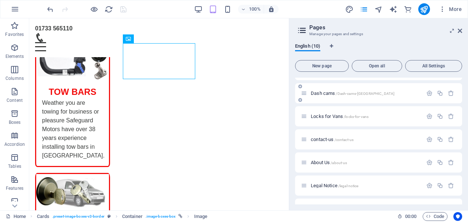
scroll to position [394, 0]
click at [319, 137] on span "contact-us /contact-us" at bounding box center [332, 139] width 43 height 5
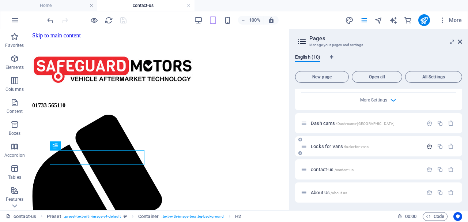
scroll to position [0, 0]
click at [426, 143] on icon "button" at bounding box center [429, 146] width 6 height 6
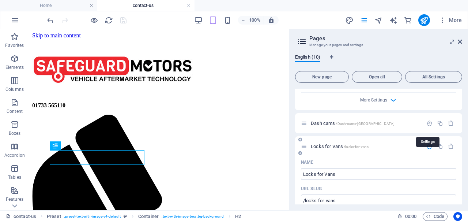
click at [426, 143] on icon "button" at bounding box center [429, 146] width 6 height 6
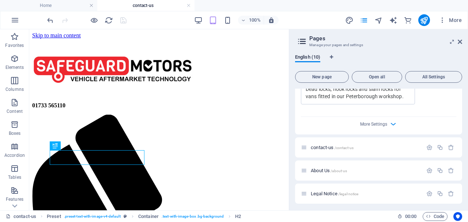
scroll to position [695, 0]
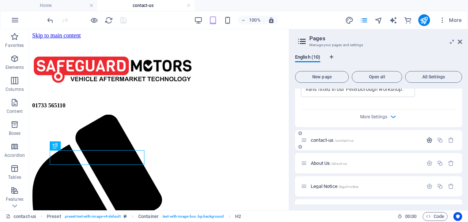
click at [426, 137] on icon "button" at bounding box center [429, 140] width 6 height 6
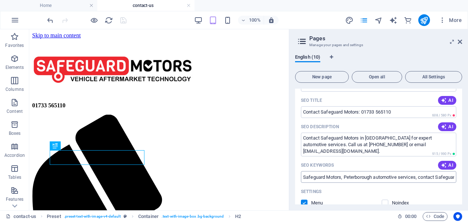
scroll to position [811, 0]
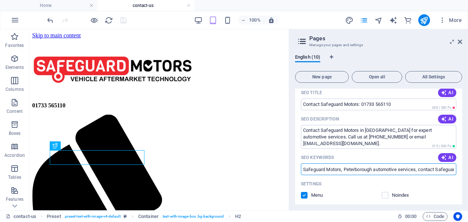
click at [403, 163] on input "Safeguard Motors, Peterborough automotive services, contact Safeguard Motors, c…" at bounding box center [378, 169] width 155 height 12
click at [406, 163] on input "Safeguard Motors, Peterborough, Locks 4 Vans, Parking sensors," at bounding box center [378, 169] width 155 height 12
click at [452, 163] on input "Safeguard Motors, Peterborough, Locks 4 Vans peterborough,Parking sensors," at bounding box center [378, 169] width 155 height 12
click at [441, 163] on input "Safeguard Motors, Peterborough, Locks 4 Vans peterborough,Parking sensors Peter…" at bounding box center [378, 169] width 155 height 12
click at [448, 163] on input "Safeguard Motors, Peterborough, Locks 4 Vans peterborough,Parking sensors Peter…" at bounding box center [378, 169] width 155 height 12
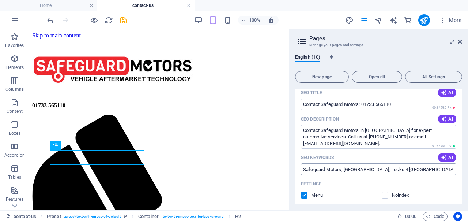
click at [445, 163] on input "Safeguard Motors, Peterborough, Locks 4 Vans peterborough,Parking sensors Peter…" at bounding box center [378, 169] width 155 height 12
click at [442, 163] on input "Safeguard Motors, Peterborough, Locks 4 Vans peterborough,Parking sensors Peter…" at bounding box center [378, 169] width 155 height 12
click at [455, 151] on div "Name contact-us ​ URL SLUG /contact-us ​ SEO Title AI Contact Safeguard Motors:…" at bounding box center [378, 191] width 167 height 315
click at [452, 163] on input "Safeguard Motors, Peterborough, Locks 4 Vans peterborough,Parking sensors Peter…" at bounding box center [378, 169] width 155 height 12
click at [411, 163] on input "Safeguard Motors, Peterborough, Locks 4 Vans peterborough,Parking sensors Peter…" at bounding box center [378, 169] width 155 height 12
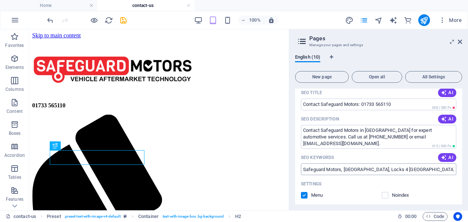
type input "Safeguard Motors, Peterborough, Locks 4 Vans peterborough,Parking sensors Peter…"
click at [123, 19] on icon "save" at bounding box center [123, 20] width 8 height 8
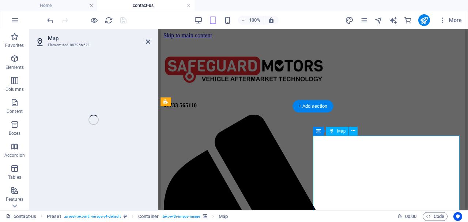
select select "1"
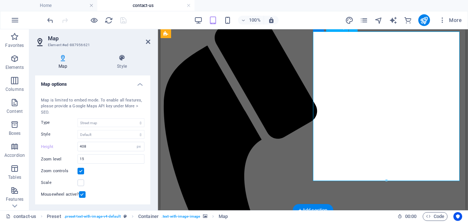
scroll to position [104, 0]
click at [120, 56] on icon at bounding box center [122, 57] width 57 height 7
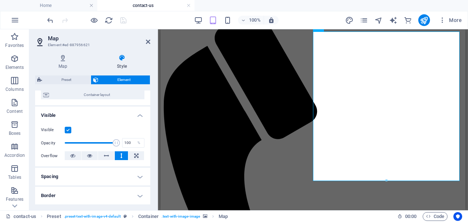
scroll to position [69, 0]
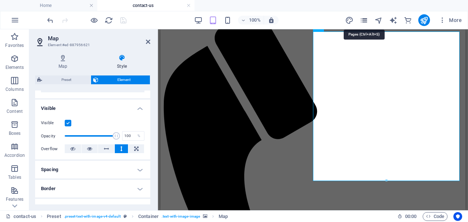
click at [366, 17] on icon "pages" at bounding box center [364, 20] width 8 height 8
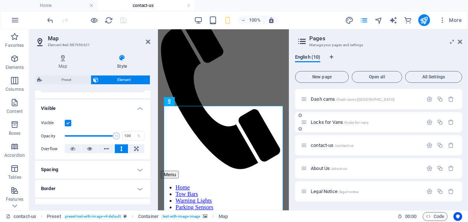
scroll to position [110, 0]
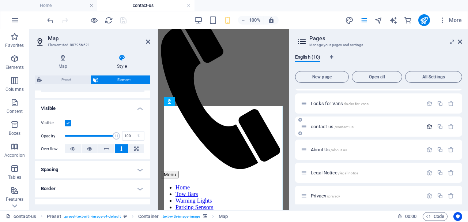
click at [427, 127] on icon "button" at bounding box center [429, 126] width 6 height 6
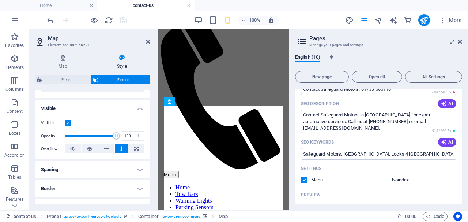
scroll to position [225, 0]
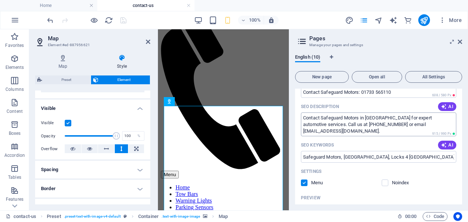
drag, startPoint x: 384, startPoint y: 125, endPoint x: 403, endPoint y: 125, distance: 19.0
click at [403, 125] on textarea "Contact Safeguard Motors in Peterborough for expert automotive services. Call u…" at bounding box center [378, 124] width 155 height 24
click at [399, 124] on textarea "Contact Safeguard Motors in Peterborough for expert automotive services. Call u…" at bounding box center [378, 124] width 155 height 24
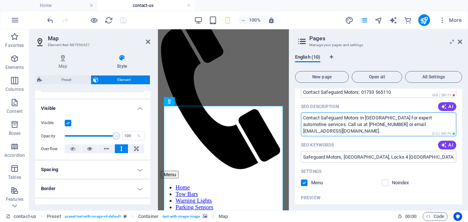
click at [398, 123] on textarea "Contact Safeguard Motors in Peterborough for expert automotive services. Call u…" at bounding box center [378, 124] width 155 height 24
drag, startPoint x: 379, startPoint y: 124, endPoint x: 454, endPoint y: 122, distance: 75.3
click at [454, 122] on textarea "Contact Safeguard Motors in Peterborough for expert automotive services. Call u…" at bounding box center [378, 124] width 155 height 24
type textarea "Contact Safeguard Motors in Peterborough for expert automotive services. Call u…"
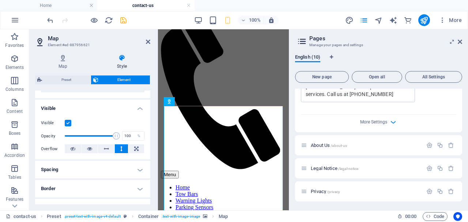
scroll to position [422, 0]
click at [122, 19] on icon "save" at bounding box center [123, 20] width 8 height 8
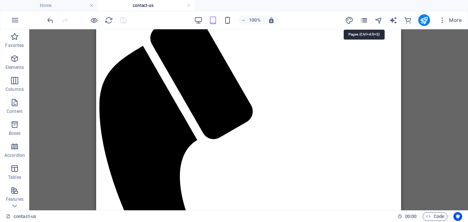
click at [363, 19] on icon "pages" at bounding box center [364, 20] width 8 height 8
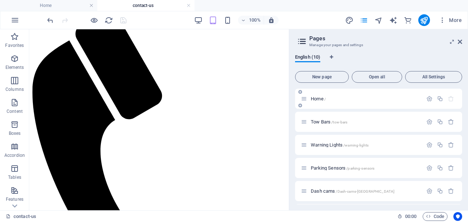
click at [330, 97] on p "Home /" at bounding box center [366, 98] width 110 height 5
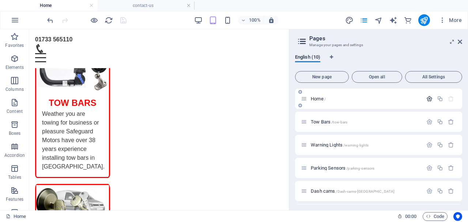
click at [427, 97] on icon "button" at bounding box center [429, 98] width 6 height 6
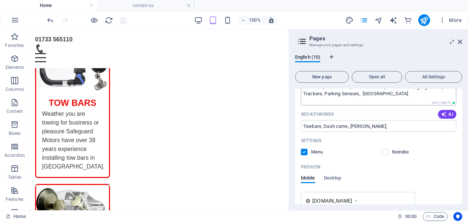
scroll to position [118, 0]
click at [396, 127] on input "Towbars, Dash cams, Van Locks," at bounding box center [378, 126] width 155 height 12
click at [377, 123] on input "Towbars, Dash cams, Van Locks," at bounding box center [378, 126] width 155 height 12
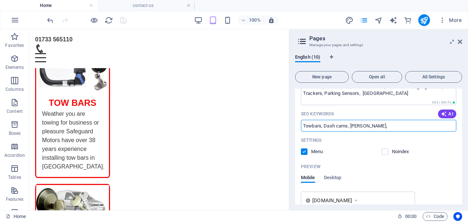
click at [377, 125] on input "Towbars, Dash cams, Van Locks," at bounding box center [378, 126] width 155 height 12
click at [374, 126] on input "Towbars, Dash cams, Van Locks," at bounding box center [378, 126] width 155 height 12
click at [323, 125] on input "Towbars, Dash cams, Van Locks," at bounding box center [378, 126] width 155 height 12
click at [381, 125] on input "Tow bars Peterborough, Dash cams, Van Locks," at bounding box center [378, 126] width 155 height 12
click at [435, 125] on input "Tow bars Peterborough, Dash cams Peterborough, Van Locks," at bounding box center [378, 126] width 155 height 12
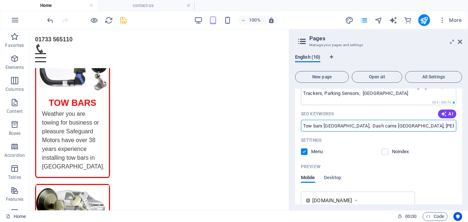
click at [392, 128] on input "Tow bars Peterborough, Dash cams Peterborough, Van Locks Peterborogh, locks for…" at bounding box center [378, 126] width 155 height 12
click at [392, 126] on input "Tow bars Peterborough, Dash cams Peterborough, Van Locks Peterborogh, locks for…" at bounding box center [378, 126] width 155 height 12
click at [396, 127] on input "Tow bars Peterborough, Dash cams Peterborough, Van Locks Peterborogh, locks for…" at bounding box center [378, 126] width 155 height 12
type input "Tow bars Peterborough, Dash cams Peterborough, Van Locks Peterborough, locks fo…"
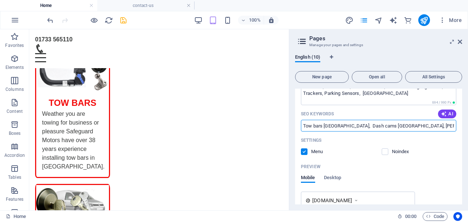
click at [125, 21] on icon "save" at bounding box center [123, 20] width 8 height 8
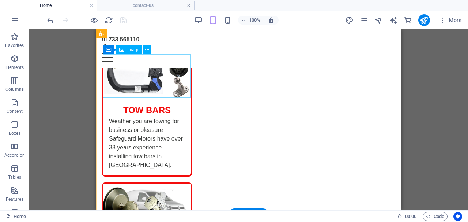
scroll to position [95, 0]
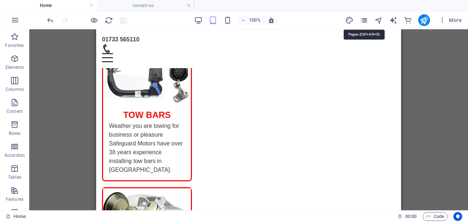
click at [365, 20] on icon "pages" at bounding box center [364, 20] width 8 height 8
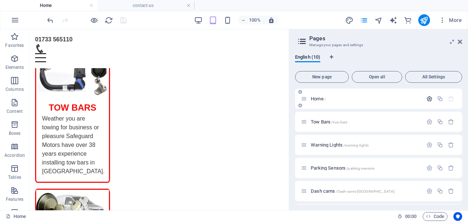
click at [429, 97] on icon "button" at bounding box center [429, 98] width 6 height 6
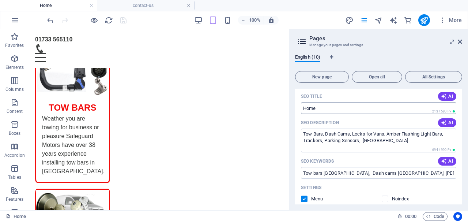
scroll to position [70, 0]
click at [363, 141] on textarea "Tow Bars, Dash Cams, Locks for Vans, Amber Flashing Light Bars, Trackers, Parki…" at bounding box center [378, 141] width 155 height 24
click at [362, 143] on textarea "Tow Bars, Dash Cams, Locks for Vans, Amber Flashing Light Bars, Trackers, Parki…" at bounding box center [378, 141] width 155 height 24
click at [362, 142] on textarea "Tow Bars, Dash Cams, Locks for Vans, Amber Flashing Light Bars, Trackers, Parki…" at bounding box center [378, 141] width 155 height 24
click at [361, 139] on textarea "Tow Bars, Dash Cams, Locks for Vans, Amber Flashing Light Bars, Trackers, Parki…" at bounding box center [378, 141] width 155 height 24
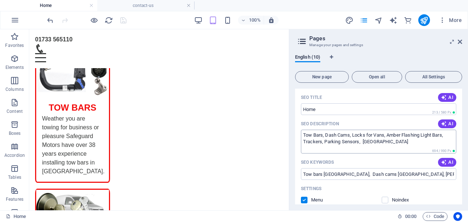
click at [361, 139] on textarea "Tow Bars, Dash Cams, Locks for Vans, Amber Flashing Light Bars, Trackers, Parki…" at bounding box center [378, 141] width 155 height 24
click at [362, 141] on textarea "Tow Bars, Dash Cams, Locks for Vans, Amber Flashing Light Bars, Trackers, Parki…" at bounding box center [378, 141] width 155 height 24
click at [422, 143] on textarea "Tow Bars, Dash Cams, Locks for Vans, Amber Flashing Light Bars, Trackers, Parki…" at bounding box center [378, 141] width 155 height 24
click at [303, 136] on textarea "Tow Bars, Dash Cams, Locks for Vans, Amber Flashing Light Bars, Trackers, Parki…" at bounding box center [378, 141] width 155 height 24
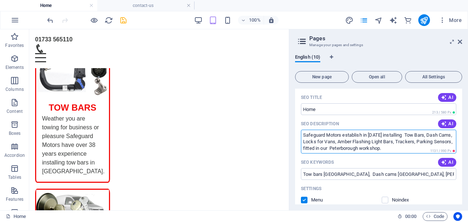
click at [336, 147] on textarea "Safeguard Motors establish in 1987 installing Tow Bars, Dash Cams, Locks for Va…" at bounding box center [378, 141] width 155 height 24
click at [404, 136] on textarea "Safeguard Motors establish in 1987 installing Tow Bars, Dash Cams, Locks for Va…" at bounding box center [378, 141] width 155 height 24
click at [340, 147] on textarea "Safeguard Motors establish in 1987 installing Tow Bars, Dash Cams, Locks for Va…" at bounding box center [378, 141] width 155 height 24
click at [338, 147] on textarea "Safeguard Motors establish in 1987 installing Tow Bars, Dash Cams, Locks for Va…" at bounding box center [378, 141] width 155 height 24
click at [387, 148] on textarea "Safeguard Motors establish in 1987 installing Tow Bars, Dash Cams, Locks for Va…" at bounding box center [378, 141] width 155 height 24
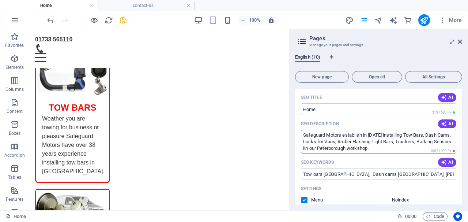
click at [324, 149] on textarea "Safeguard Motors establish in 1987 installing Tow Bars, Dash Cams, Locks for Va…" at bounding box center [378, 141] width 155 height 24
type textarea "Safeguard Motors establish in 1987 installing Tow Bars, Dash Cams, Locks for Va…"
click at [389, 150] on textarea "Safeguard Motors establish in 1987 installing Tow Bars, Dash Cams, Locks for Va…" at bounding box center [378, 141] width 155 height 24
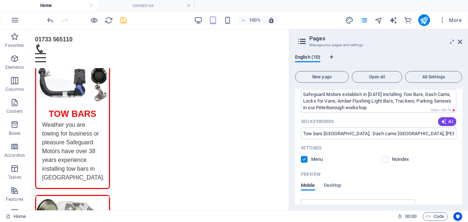
scroll to position [192, 0]
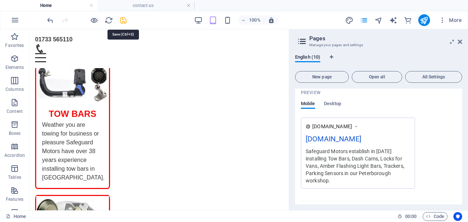
click at [124, 16] on icon "save" at bounding box center [123, 20] width 8 height 8
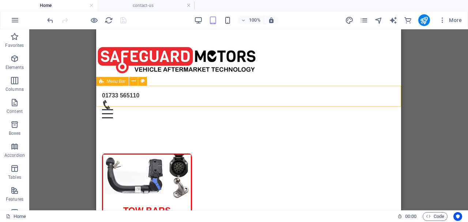
scroll to position [0, 0]
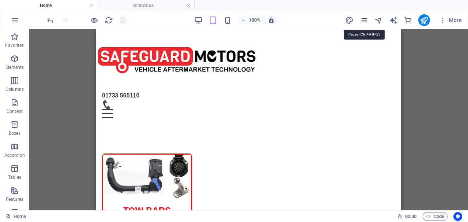
click at [363, 22] on icon "pages" at bounding box center [364, 20] width 8 height 8
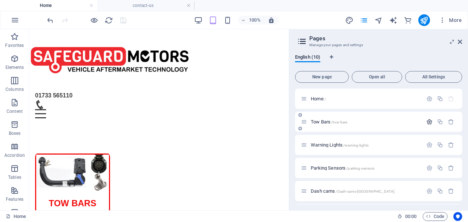
click at [427, 123] on icon "button" at bounding box center [429, 121] width 6 height 6
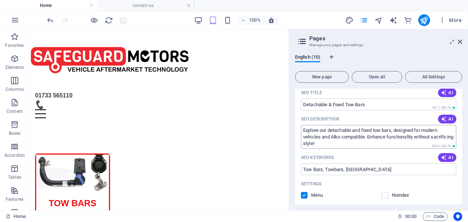
scroll to position [99, 0]
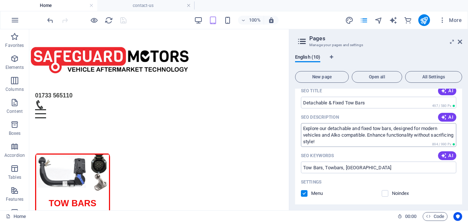
click at [342, 138] on textarea "Explore our detachable and fixed tow bars, designed for modern vehicles and Alk…" at bounding box center [378, 135] width 155 height 24
drag, startPoint x: 342, startPoint y: 138, endPoint x: 344, endPoint y: 135, distance: 4.1
click at [344, 135] on textarea "Explore our detachable and fixed tow bars, designed for modern vehicles and Alk…" at bounding box center [378, 135] width 155 height 24
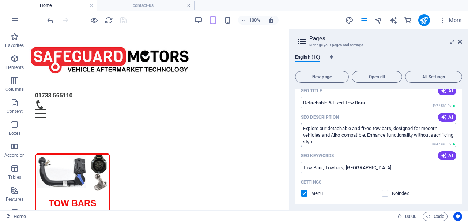
click at [343, 142] on textarea "Explore our detachable and fixed tow bars, designed for modern vehicles and Alk…" at bounding box center [378, 135] width 155 height 24
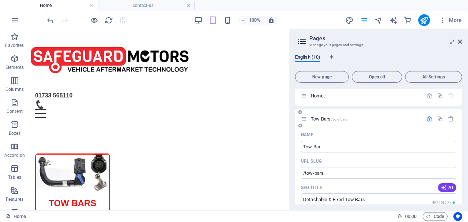
type input "Tow Bar"
type input "/tow-bar"
type input "Tow B"
type input "/tow-b"
type input "Tow Ba"
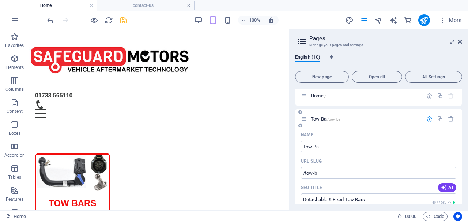
type input "/tow-ba"
type input "Tow Bars"
type input "/tow-bars"
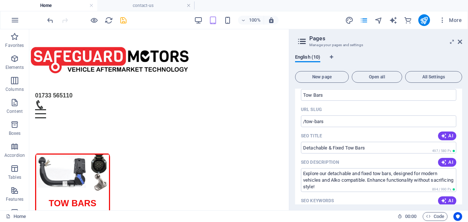
scroll to position [55, 0]
click at [348, 186] on textarea "Explore our detachable and fixed tow bars, designed for modern vehicles and Alk…" at bounding box center [378, 179] width 155 height 24
click at [348, 184] on textarea "Explore our detachable and fixed tow bars, designed for modern vehicles and Alk…" at bounding box center [378, 179] width 155 height 24
click at [338, 184] on textarea "Explore our detachable and fixed tow bars, designed for modern vehicles and Alk…" at bounding box center [378, 179] width 155 height 24
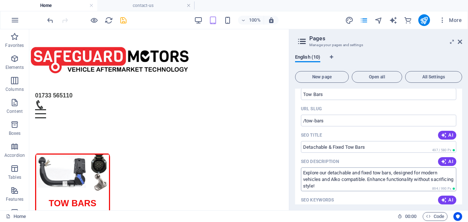
click at [338, 184] on textarea "Explore our detachable and fixed tow bars, designed for modern vehicles and Alk…" at bounding box center [378, 179] width 155 height 24
drag, startPoint x: 329, startPoint y: 184, endPoint x: 314, endPoint y: 186, distance: 15.5
click at [314, 186] on textarea "Explore our detachable and fixed tow bars, designed for modern vehicles and Alk…" at bounding box center [378, 179] width 155 height 24
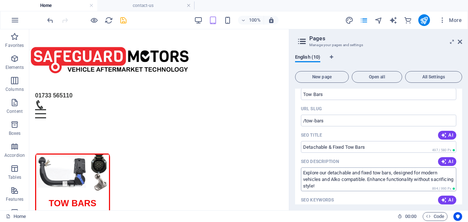
click at [340, 187] on textarea "Explore our detachable and fixed tow bars, designed for modern vehicles and Alk…" at bounding box center [378, 179] width 155 height 24
click at [341, 186] on textarea "Explore our detachable and fixed tow bars, designed for modern vehicles and Alk…" at bounding box center [378, 179] width 155 height 24
click at [341, 185] on textarea "Explore our detachable and fixed tow bars, designed for modern vehicles and Alk…" at bounding box center [378, 179] width 155 height 24
click at [343, 184] on textarea "Explore our detachable and fixed tow bars, designed for modern vehicles and Alk…" at bounding box center [378, 179] width 155 height 24
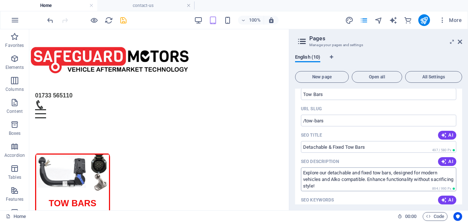
drag, startPoint x: 344, startPoint y: 180, endPoint x: 339, endPoint y: 182, distance: 5.2
click at [339, 182] on textarea "Explore our detachable and fixed tow bars, designed for modern vehicles and Alk…" at bounding box center [378, 179] width 155 height 24
click at [340, 184] on textarea "Explore our detachable and fixed tow bars, designed for modern vehicles and Alk…" at bounding box center [378, 179] width 155 height 24
drag, startPoint x: 340, startPoint y: 184, endPoint x: 330, endPoint y: 176, distance: 13.0
click at [331, 174] on textarea "Explore our detachable and fixed tow bars, designed for modern vehicles and Alk…" at bounding box center [378, 179] width 155 height 24
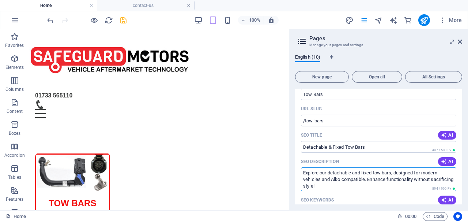
click at [331, 174] on textarea "Explore our detachable and fixed tow bars, designed for modern vehicles and Alk…" at bounding box center [378, 179] width 155 height 24
click at [347, 181] on textarea "Explore our d Alko compatible. Enhance functionality without sacrificing style!" at bounding box center [378, 179] width 155 height 24
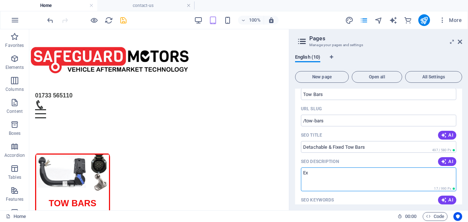
type textarea "E"
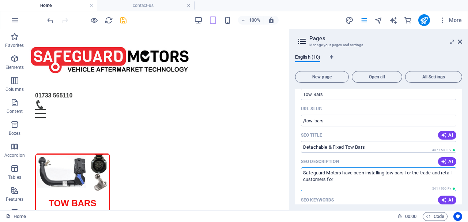
click at [352, 182] on textarea "Safeguard Motors have been installing tow bars for the trade and retail custome…" at bounding box center [378, 179] width 155 height 24
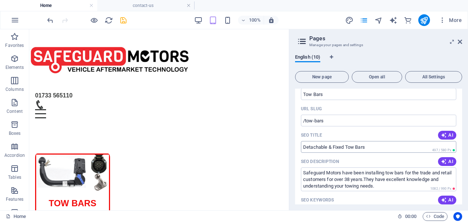
click at [376, 148] on input "Detachable & Fixed Tow Bars" at bounding box center [378, 147] width 155 height 12
click at [371, 146] on input "Detachable & Fixed Tow Bars" at bounding box center [378, 147] width 155 height 12
click at [371, 143] on input "Detachable & Fixed Tow Bars" at bounding box center [378, 147] width 155 height 12
type textarea "Safeguard Motors have been installing tow bars for the trade and retail custome…"
click at [122, 21] on icon "save" at bounding box center [123, 20] width 8 height 8
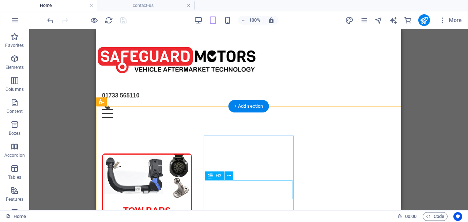
scroll to position [0, 0]
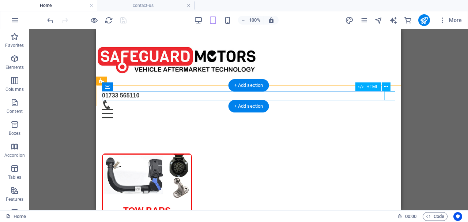
click at [390, 109] on div "Menu" at bounding box center [248, 113] width 293 height 9
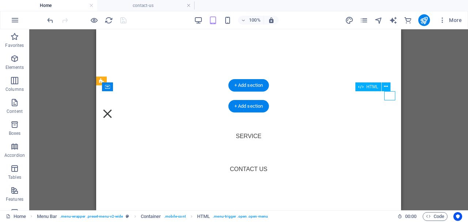
click at [113, 109] on div "Menu" at bounding box center [107, 113] width 11 height 9
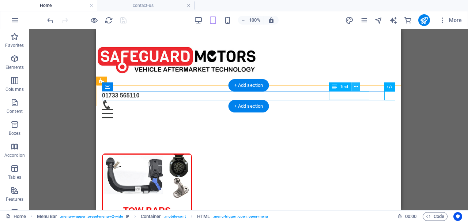
click at [355, 89] on icon at bounding box center [356, 87] width 4 height 8
click at [355, 88] on icon at bounding box center [356, 87] width 4 height 8
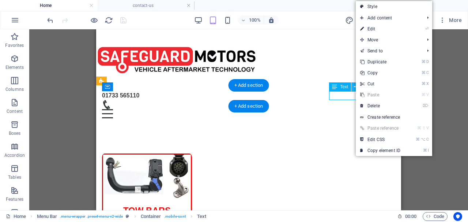
click at [355, 88] on icon at bounding box center [356, 87] width 4 height 8
click at [349, 79] on figure at bounding box center [248, 57] width 305 height 56
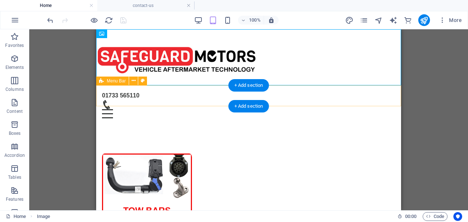
click at [355, 85] on div "01733 565110 Menu Home About Us Service Contact Us" at bounding box center [248, 104] width 305 height 39
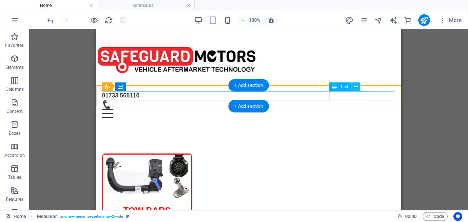
click at [357, 89] on icon at bounding box center [356, 87] width 4 height 8
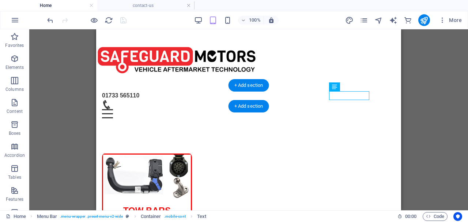
click at [461, 188] on div "H3 Cards Container Container Image Container H3 Text Text Container Text Cards …" at bounding box center [248, 119] width 439 height 181
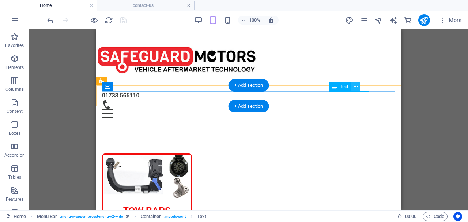
click at [355, 84] on icon at bounding box center [356, 87] width 4 height 8
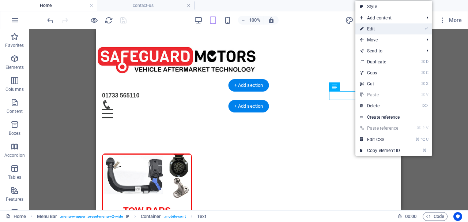
click at [372, 29] on link "⏎ Edit" at bounding box center [379, 28] width 49 height 11
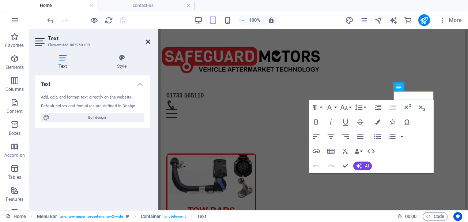
click at [148, 41] on icon at bounding box center [148, 42] width 4 height 6
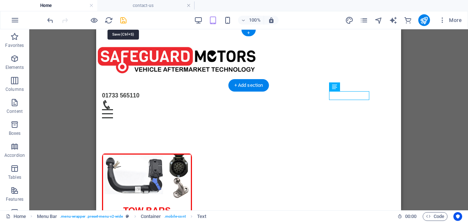
click at [122, 21] on icon "save" at bounding box center [123, 20] width 8 height 8
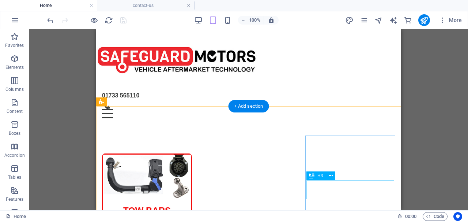
click at [393, 109] on div "Menu" at bounding box center [248, 113] width 293 height 9
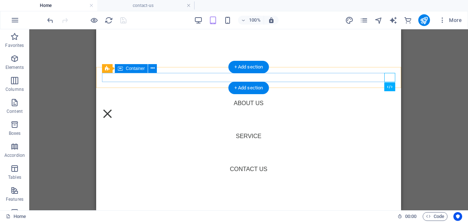
click at [393, 91] on div "01733 565110 Menu" at bounding box center [248, 100] width 293 height 18
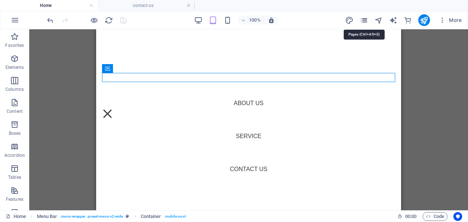
click at [366, 22] on icon "pages" at bounding box center [364, 20] width 8 height 8
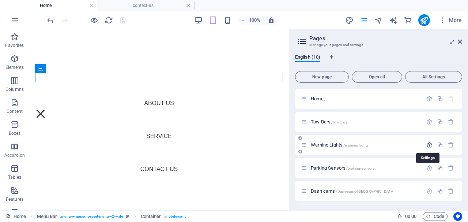
click at [428, 142] on icon "button" at bounding box center [429, 145] width 6 height 6
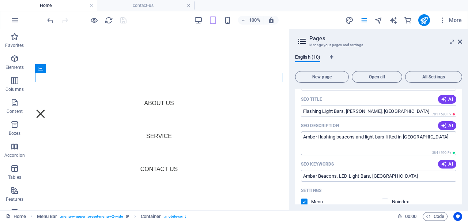
scroll to position [116, 0]
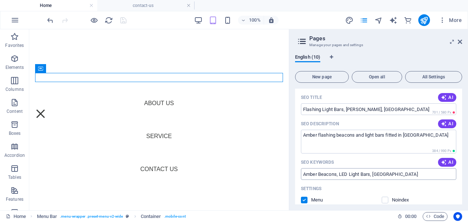
click at [339, 174] on input "Amber Beacons, LED Light Bars, Peterborogh" at bounding box center [378, 174] width 155 height 12
click at [381, 172] on input "Amber Beacons Peterborough, LED Light Bars, Peterborogh" at bounding box center [378, 174] width 155 height 12
click at [422, 173] on input "Amber Beacons Peterborough, LED flashing Light Bars, Peterborogh" at bounding box center [378, 174] width 155 height 12
click at [444, 173] on input "Amber Beacons Peterborough, LED flashing Light Bars Peterborogh" at bounding box center [378, 174] width 155 height 12
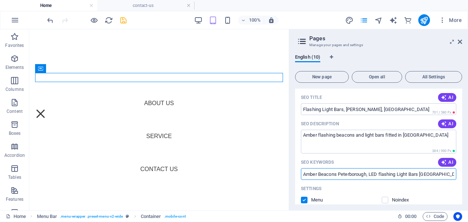
click at [452, 173] on input "Amber Beacons Peterborough, LED flashing Light Bars Peterborough" at bounding box center [378, 174] width 155 height 12
type input "Amber Beacons Peterborough, LED flashing Light Bars Peterborough,"
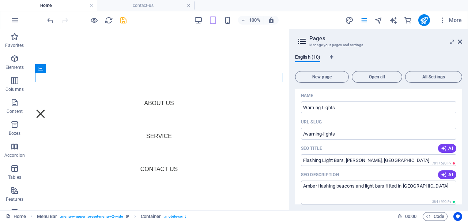
scroll to position [67, 0]
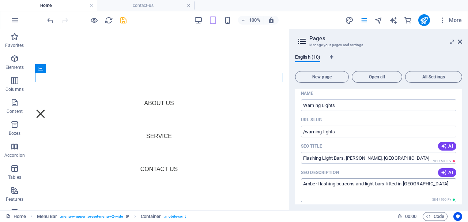
click at [408, 191] on textarea "Amber flashing beacons and light bars fitted in Peterborough" at bounding box center [378, 190] width 155 height 24
click at [423, 79] on button "All Settings" at bounding box center [433, 77] width 57 height 12
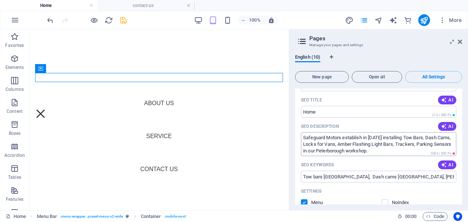
click at [380, 153] on textarea "Safeguard Motors establish in 1987 installing Tow Bars, Dash Cams, Locks for Va…" at bounding box center [378, 144] width 155 height 24
click at [391, 149] on textarea "Safeguard Motors establish in 1987 installing Tow Bars, Dash Cams, Locks for Va…" at bounding box center [378, 144] width 155 height 24
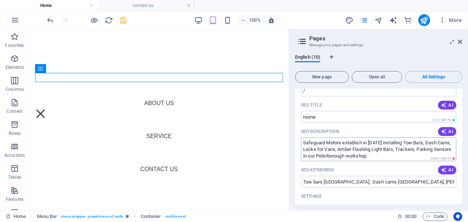
scroll to position [61, 0]
click at [390, 155] on textarea "Safeguard Motors establish in 1987 installing Tow Bars, Dash Cams, Locks for Va…" at bounding box center [378, 150] width 155 height 24
click at [391, 156] on textarea "Safeguard Motors establish in 1987 installing Tow Bars, Dash Cams, Locks for Va…" at bounding box center [378, 150] width 155 height 24
click at [392, 155] on textarea "Safeguard Motors establish in 1987 installing Tow Bars, Dash Cams, Locks for Va…" at bounding box center [378, 150] width 155 height 24
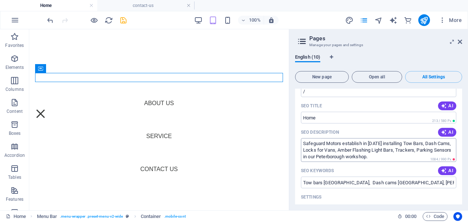
click at [392, 155] on textarea "Safeguard Motors establish in 1987 installing Tow Bars, Dash Cams, Locks for Va…" at bounding box center [378, 150] width 155 height 24
click at [375, 148] on textarea "Safeguard Motors establish in 1987 installing Tow Bars, Dash Cams, Locks for Va…" at bounding box center [378, 150] width 155 height 24
click at [368, 150] on textarea "Safeguard Motors establish in 1987 installing Tow Bars, Dash Cams, Locks for Va…" at bounding box center [378, 150] width 155 height 24
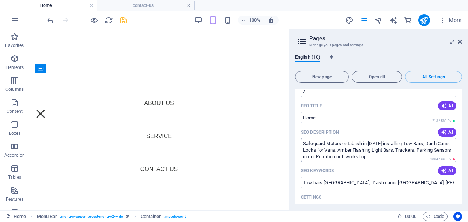
click at [389, 158] on textarea "Safeguard Motors establish in 1987 installing Tow Bars, Dash Cams, Locks for Va…" at bounding box center [378, 150] width 155 height 24
click at [389, 157] on textarea "Safeguard Motors establish in 1987 installing Tow Bars, Dash Cams, Locks for Va…" at bounding box center [378, 150] width 155 height 24
click at [392, 158] on textarea "Safeguard Motors establish in 1987 installing Tow Bars, Dash Cams, Locks for Va…" at bounding box center [378, 150] width 155 height 24
click at [388, 156] on textarea "Safeguard Motors establish in 1987 installing Tow Bars, Dash Cams, Locks for Va…" at bounding box center [378, 150] width 155 height 24
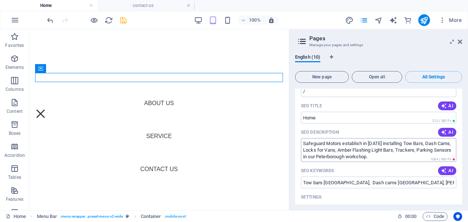
click at [387, 157] on textarea "Safeguard Motors establish in 1987 installing Tow Bars, Dash Cams, Locks for Va…" at bounding box center [378, 150] width 155 height 24
click at [387, 153] on textarea "Safeguard Motors establish in 1987 installing Tow Bars, Dash Cams, Locks for Va…" at bounding box center [378, 150] width 155 height 24
click at [393, 158] on textarea "Safeguard Motors establish in 1987 installing Tow Bars, Dash Cams, Locks for Va…" at bounding box center [378, 150] width 155 height 24
click at [382, 151] on textarea "Safeguard Motors establish in 1987 installing Tow Bars, Dash Cams, Locks for Va…" at bounding box center [378, 150] width 155 height 24
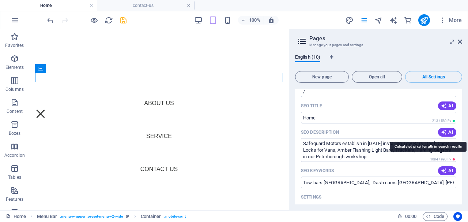
click at [430, 157] on span "1084 / 990 Px" at bounding box center [440, 159] width 21 height 4
click at [435, 148] on textarea "Safeguard Motors establish in 1987 installing Tow Bars, Dash Cams, Locks for Va…" at bounding box center [378, 150] width 155 height 24
click at [429, 148] on textarea "Safeguard Motors establish in 1987 installing Tow Bars, Dash Cams, Locks for Va…" at bounding box center [378, 150] width 155 height 24
drag, startPoint x: 421, startPoint y: 148, endPoint x: 425, endPoint y: 148, distance: 4.0
click at [425, 148] on textarea "Safeguard Motors establish in 1987 installing Tow Bars, Dash Cams, Locks for Va…" at bounding box center [378, 150] width 155 height 24
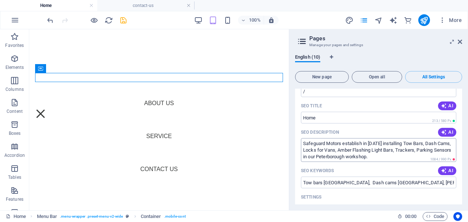
click at [425, 148] on textarea "Safeguard Motors establish in 1987 installing Tow Bars, Dash Cams, Locks for Va…" at bounding box center [378, 150] width 155 height 24
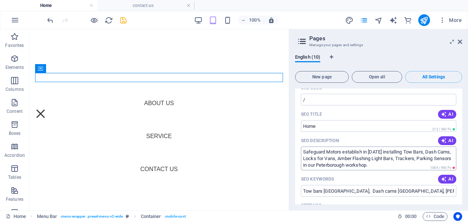
scroll to position [52, 0]
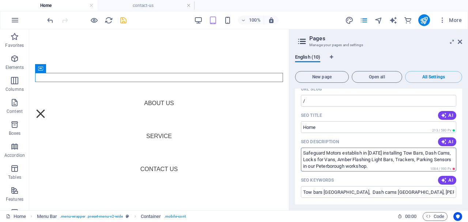
click at [389, 166] on textarea "Safeguard Motors establish in 1987 installing Tow Bars, Dash Cams, Locks for Va…" at bounding box center [378, 159] width 155 height 24
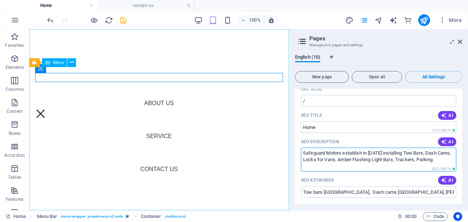
type textarea "Safeguard Motors establish in 1987 installing Tow Bars, Dash Cams, Locks for Va…"
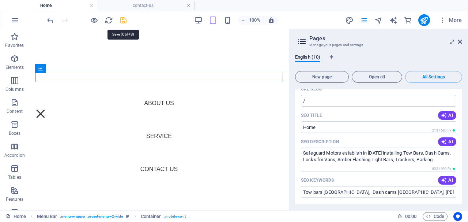
click at [124, 22] on icon "save" at bounding box center [123, 20] width 8 height 8
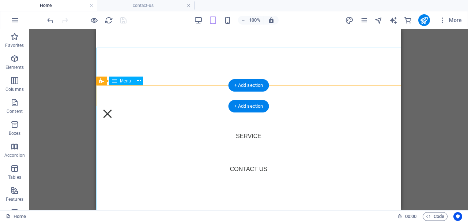
scroll to position [0, 0]
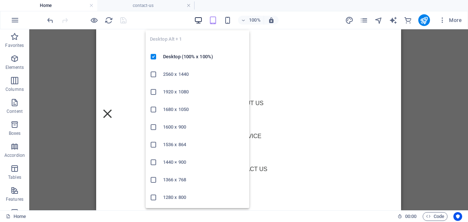
click at [196, 20] on icon "button" at bounding box center [198, 20] width 8 height 8
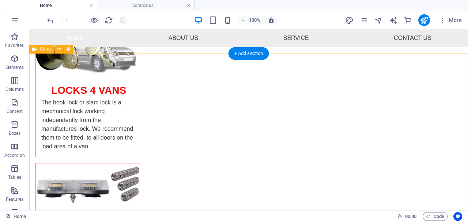
scroll to position [262, 0]
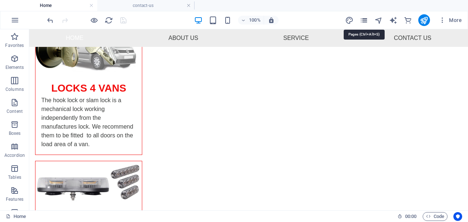
click at [363, 18] on icon "pages" at bounding box center [364, 20] width 8 height 8
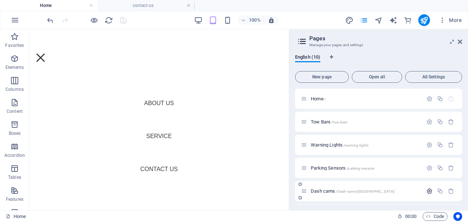
click at [427, 188] on icon "button" at bounding box center [429, 191] width 6 height 6
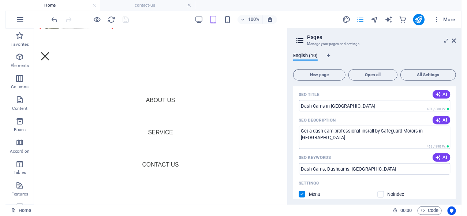
scroll to position [163, 0]
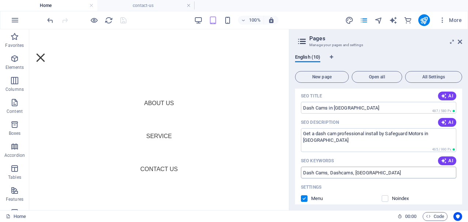
click at [328, 172] on input "Dash Cams, Dashcams, Peterborough" at bounding box center [378, 172] width 155 height 12
click at [328, 171] on input "Dash Cams, Dashcams, Peterborough" at bounding box center [378, 172] width 155 height 12
click at [328, 169] on input "Dash Cams, Dashcams, Peterborough" at bounding box center [378, 172] width 155 height 12
click at [329, 171] on input "Dash Cams, Dashcams, Peterborough" at bounding box center [378, 172] width 155 height 12
click at [329, 170] on input "Dash Cams, Dashcams, Peterborough" at bounding box center [378, 172] width 155 height 12
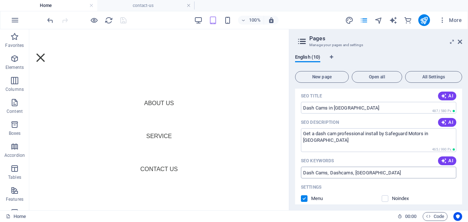
click at [328, 172] on input "Dash Cams, Dashcams, Peterborough" at bounding box center [378, 172] width 155 height 12
click at [329, 172] on input "Dash Cams, Dashcams, Peterborough" at bounding box center [378, 172] width 155 height 12
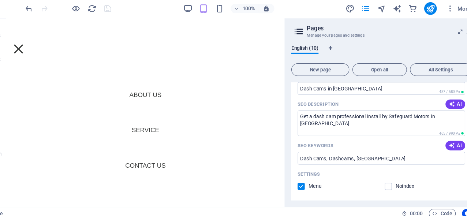
scroll to position [180, 0]
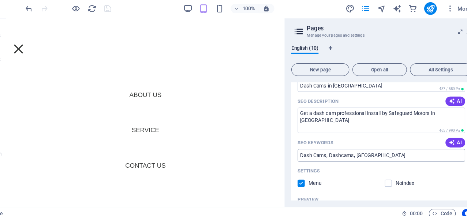
click at [302, 150] on input "Dash Cams, Dashcams, Peterborough" at bounding box center [376, 156] width 155 height 12
click at [303, 150] on input "Dash Cams, Dashcams, Peterborough" at bounding box center [376, 156] width 155 height 12
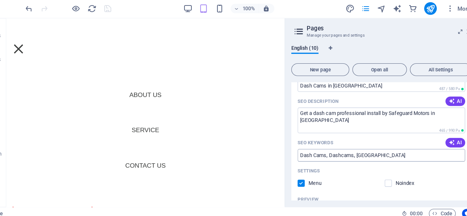
click at [303, 150] on input "Dash Cams, Dashcams, Peterborough" at bounding box center [376, 156] width 155 height 12
click at [320, 150] on input "Dash Cams, Dashcams, Peterborough" at bounding box center [376, 156] width 155 height 12
click at [303, 150] on input "Dash Cams, Dashcams, Peterborough" at bounding box center [376, 156] width 155 height 12
click at [301, 150] on input "Dash Cams, Dashcams, Peterborough" at bounding box center [376, 156] width 155 height 12
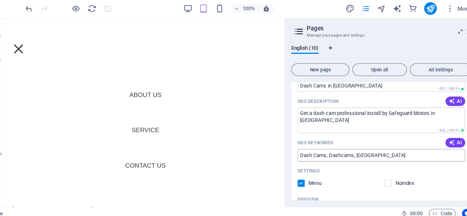
click at [303, 150] on input "Dash Cams, Dashcams, Peterborough" at bounding box center [376, 156] width 155 height 12
click at [301, 150] on input "Dash Cams, Dashcams, Peterborough" at bounding box center [376, 156] width 155 height 12
click at [302, 150] on input "Dash Cams, Dashcams, Peterborough" at bounding box center [376, 156] width 155 height 12
click at [303, 150] on input "Dash Cams, Dashcams, Peterborough" at bounding box center [376, 156] width 155 height 12
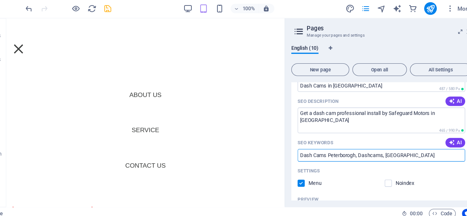
type input "Dash Cams Peterborogh, Dashcams, Peterborough"
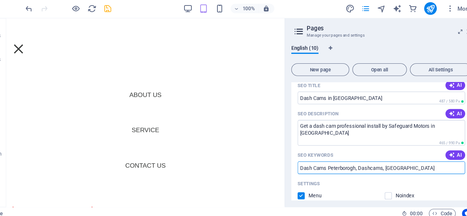
scroll to position [166, 0]
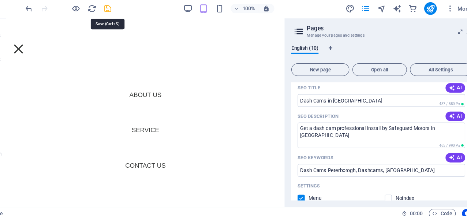
click at [119, 16] on icon "save" at bounding box center [123, 20] width 8 height 8
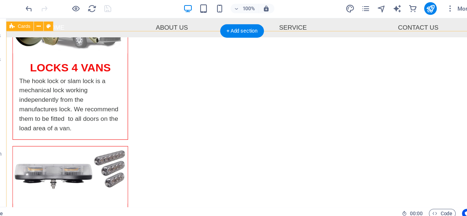
scroll to position [274, 0]
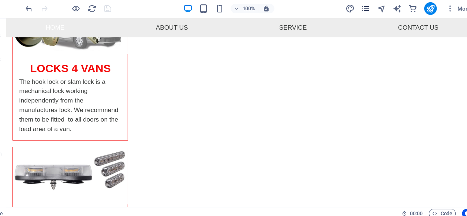
click at [358, 16] on icon "pages" at bounding box center [362, 20] width 8 height 8
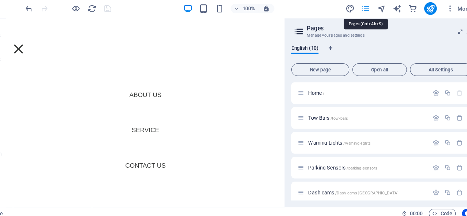
scroll to position [271, 0]
click at [425, 165] on icon "button" at bounding box center [428, 168] width 6 height 6
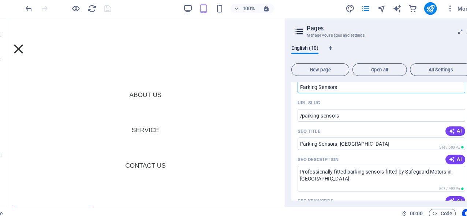
scroll to position [104, 0]
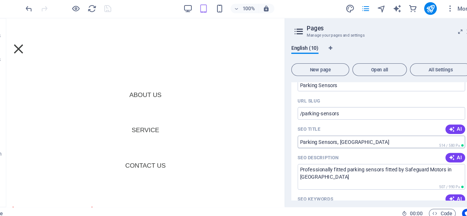
click at [317, 138] on input "Parking Sensors, Peterborough" at bounding box center [376, 144] width 155 height 12
type input "Parking Sensor"
type input "/parking-sensor"
type input "Parking Sensors"
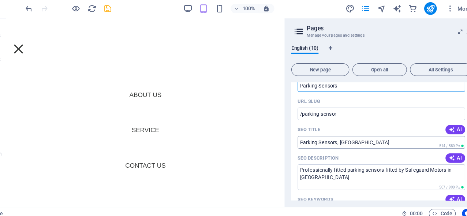
type input "/parking-sensors"
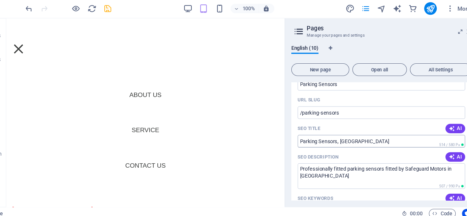
click at [317, 137] on input "Parking Sensors, Peterborough" at bounding box center [376, 143] width 155 height 12
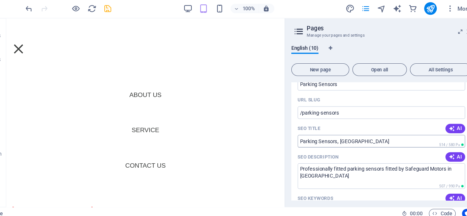
click at [317, 137] on input "Parking Sensors, Peterborough" at bounding box center [376, 143] width 155 height 12
type input "Parking Sensors"
click at [317, 137] on input "Parking Sensors, Peterborough" at bounding box center [376, 143] width 155 height 12
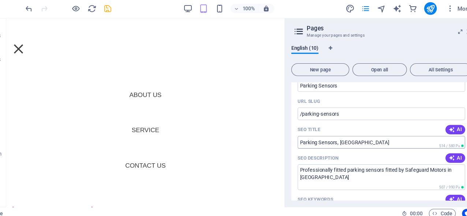
click at [315, 138] on input "Parking Sensors, Peterborough" at bounding box center [376, 144] width 155 height 12
click at [317, 138] on input "Parking Sensors, Peterborough" at bounding box center [376, 144] width 155 height 12
click at [313, 138] on input "Parking Sensors, Peterborough" at bounding box center [376, 144] width 155 height 12
click at [347, 138] on input "Parking Sensors Peterborough" at bounding box center [376, 144] width 155 height 12
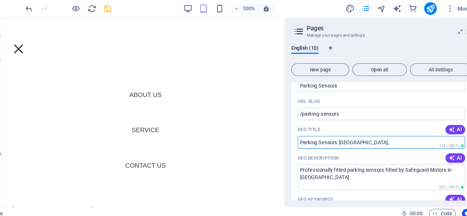
type input "Parking Sensors Peterborough,"
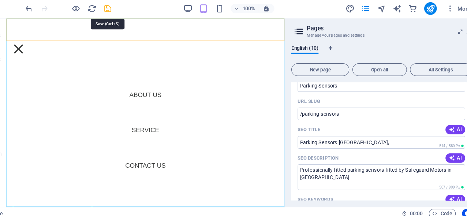
click at [119, 16] on icon "save" at bounding box center [123, 20] width 8 height 8
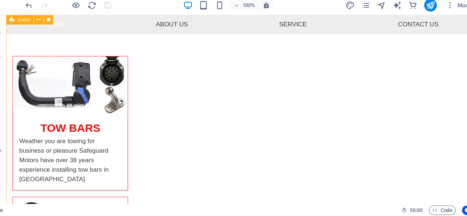
scroll to position [90, 0]
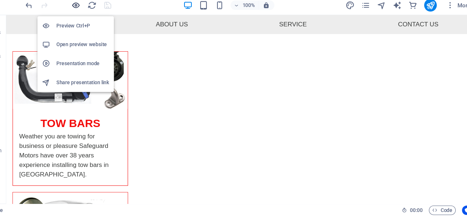
click at [90, 16] on icon "button" at bounding box center [94, 20] width 8 height 8
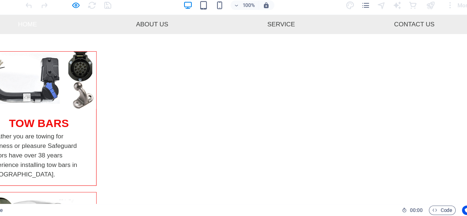
click at [82, 133] on p "Weather you are towing for business or pleasure Safeguard Motors have over 38 y…" at bounding box center [34, 145] width 95 height 44
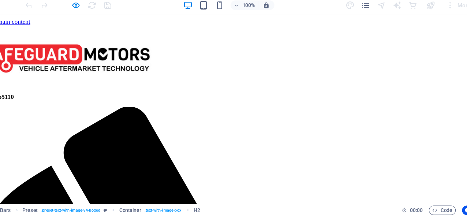
scroll to position [0, 0]
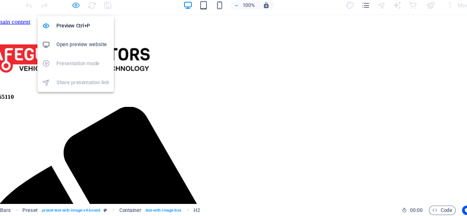
click at [90, 16] on icon "button" at bounding box center [94, 20] width 8 height 8
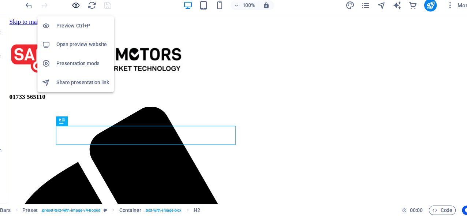
click at [90, 16] on icon "button" at bounding box center [94, 20] width 8 height 8
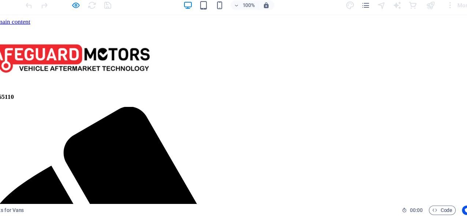
drag, startPoint x: 34, startPoint y: 79, endPoint x: 51, endPoint y: 79, distance: 16.8
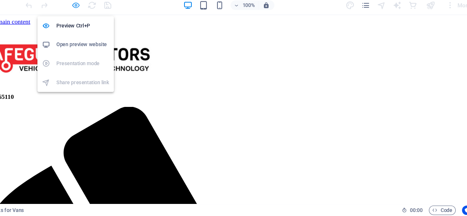
click at [90, 16] on icon "button" at bounding box center [94, 20] width 8 height 8
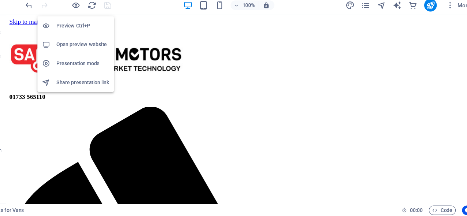
click at [76, 52] on h6 "Open preview website" at bounding box center [100, 56] width 49 height 9
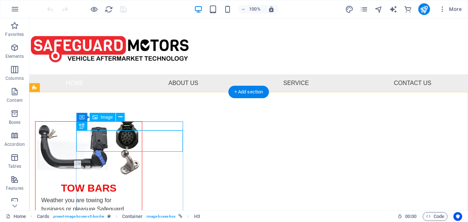
click at [104, 117] on span "Image" at bounding box center [107, 117] width 12 height 4
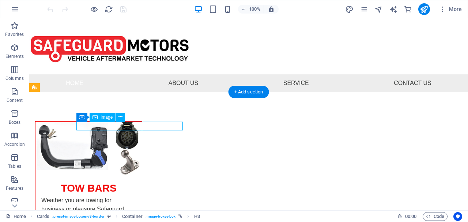
click at [104, 117] on span "Image" at bounding box center [107, 117] width 12 height 4
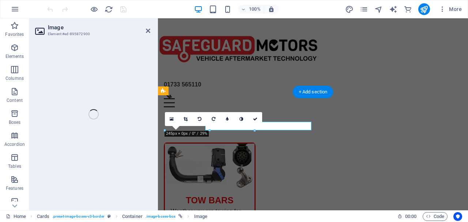
select select "%"
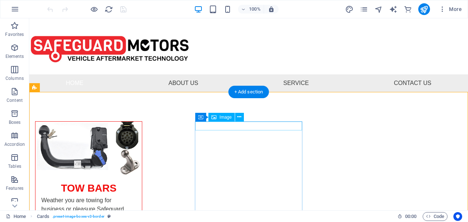
click at [225, 117] on span "Image" at bounding box center [225, 117] width 12 height 4
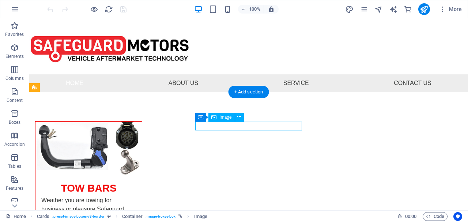
click at [225, 117] on span "Image" at bounding box center [225, 117] width 12 height 4
select select "%"
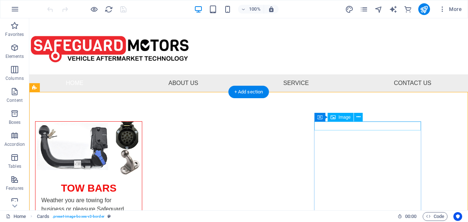
click at [343, 116] on span "Image" at bounding box center [345, 117] width 12 height 4
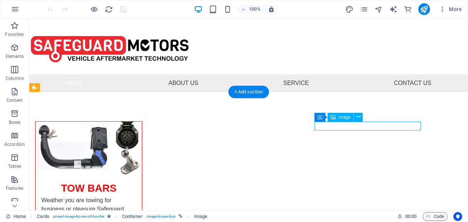
click at [343, 116] on span "Image" at bounding box center [345, 117] width 12 height 4
select select "%"
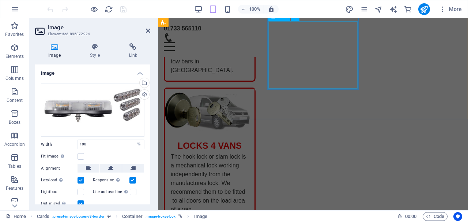
scroll to position [185, 0]
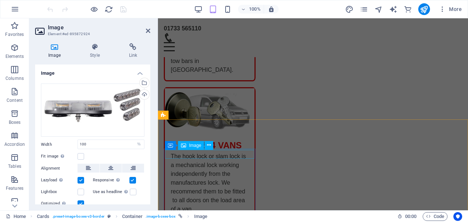
click at [197, 144] on span "Image" at bounding box center [195, 145] width 12 height 4
select select "%"
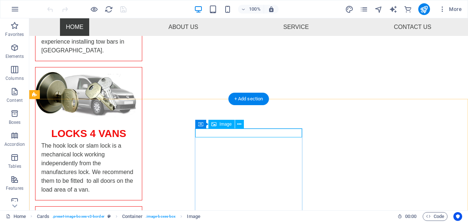
click at [223, 123] on span "Image" at bounding box center [225, 124] width 12 height 4
select select "%"
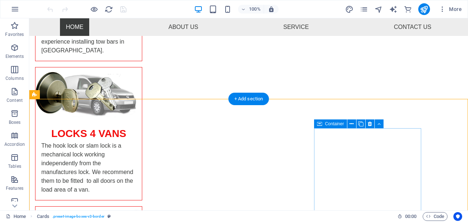
click at [346, 124] on div "Container" at bounding box center [330, 123] width 33 height 9
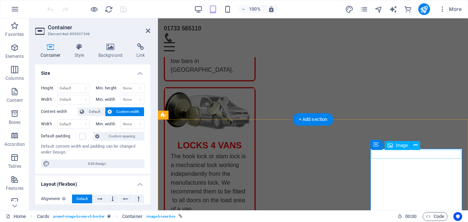
click at [385, 149] on div "Image" at bounding box center [398, 145] width 26 height 9
click at [392, 144] on icon at bounding box center [390, 145] width 5 height 9
select select "%"
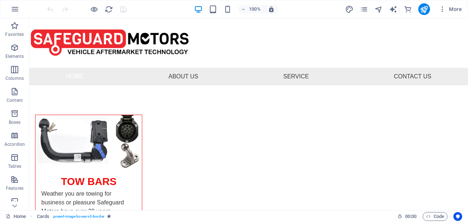
scroll to position [2, 0]
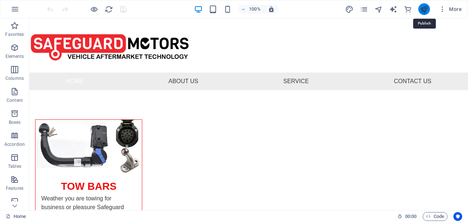
click at [423, 12] on icon "publish" at bounding box center [424, 9] width 8 height 8
